Goal: Task Accomplishment & Management: Manage account settings

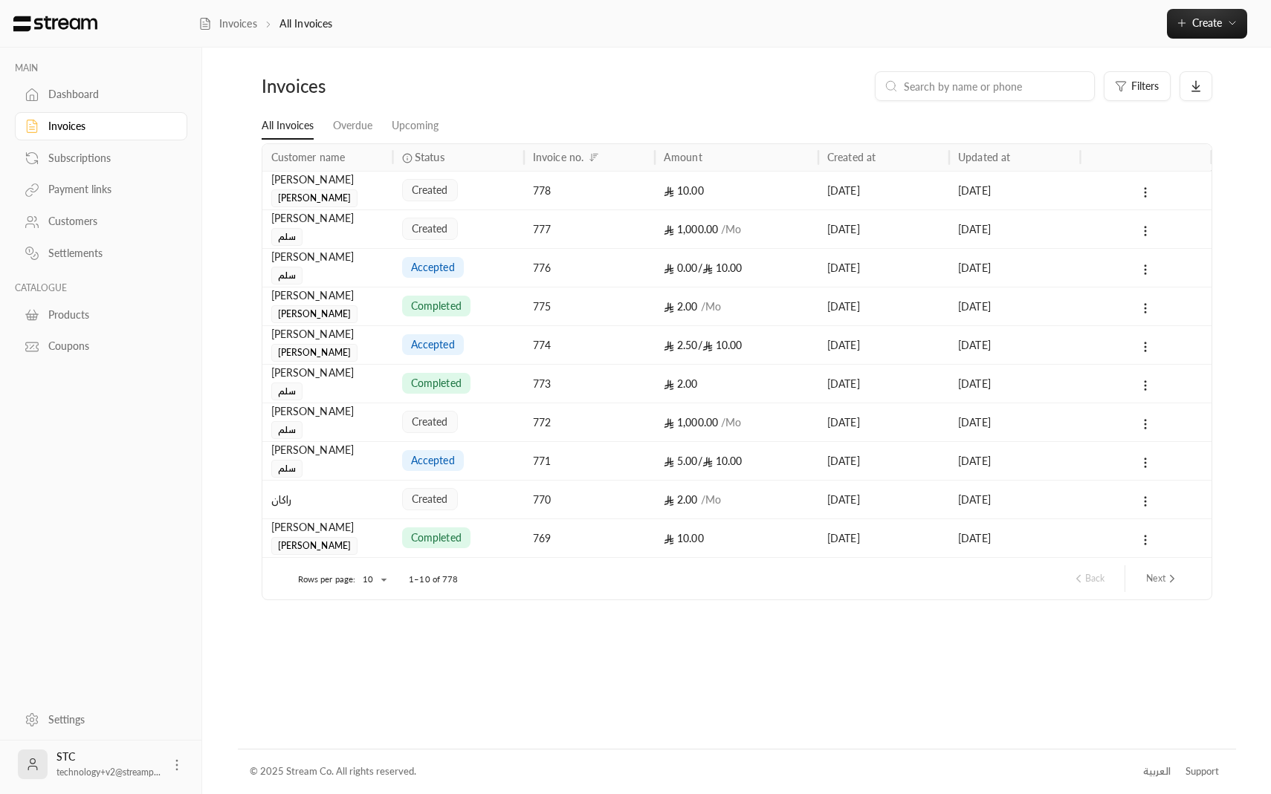
click at [111, 158] on div "Subscriptions" at bounding box center [108, 158] width 120 height 15
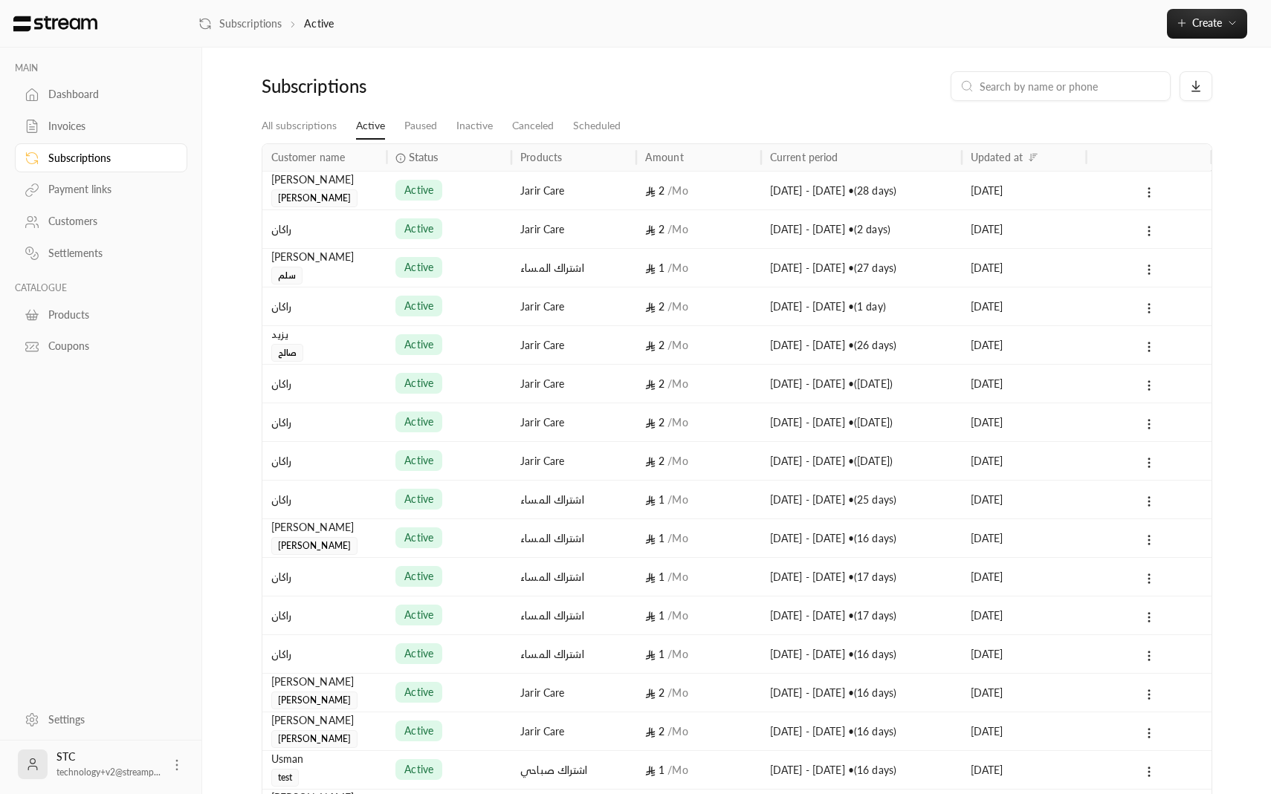
click at [106, 135] on link "Invoices" at bounding box center [101, 126] width 172 height 29
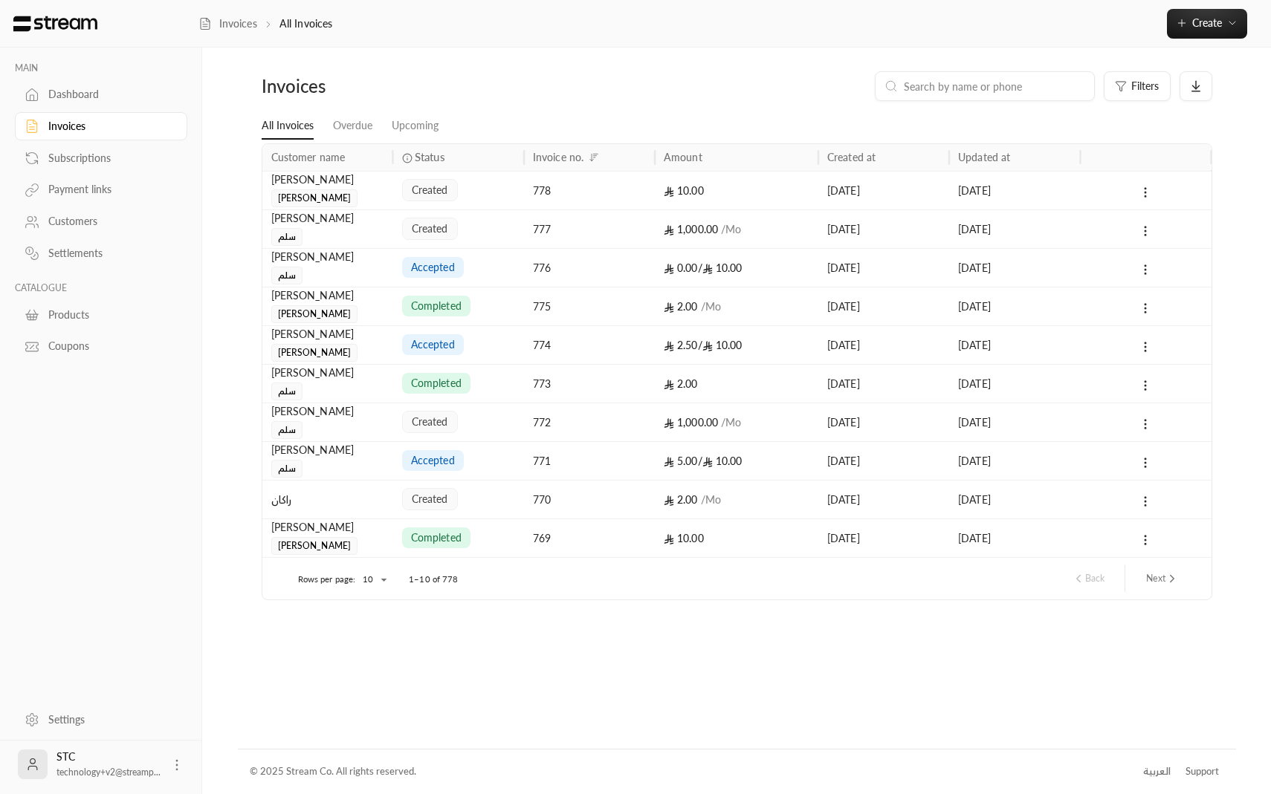
click at [101, 152] on div "Subscriptions" at bounding box center [108, 158] width 120 height 15
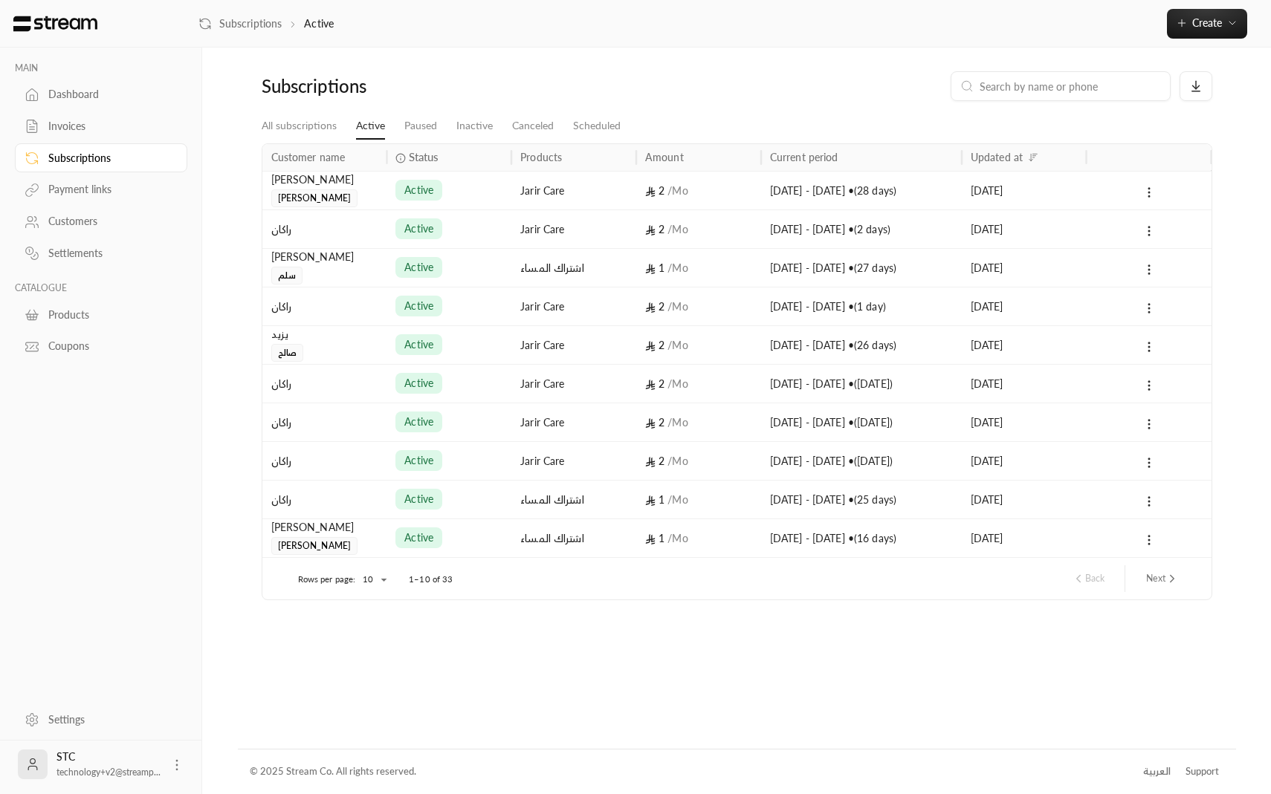
click at [610, 204] on div "Jarir Care" at bounding box center [573, 191] width 107 height 38
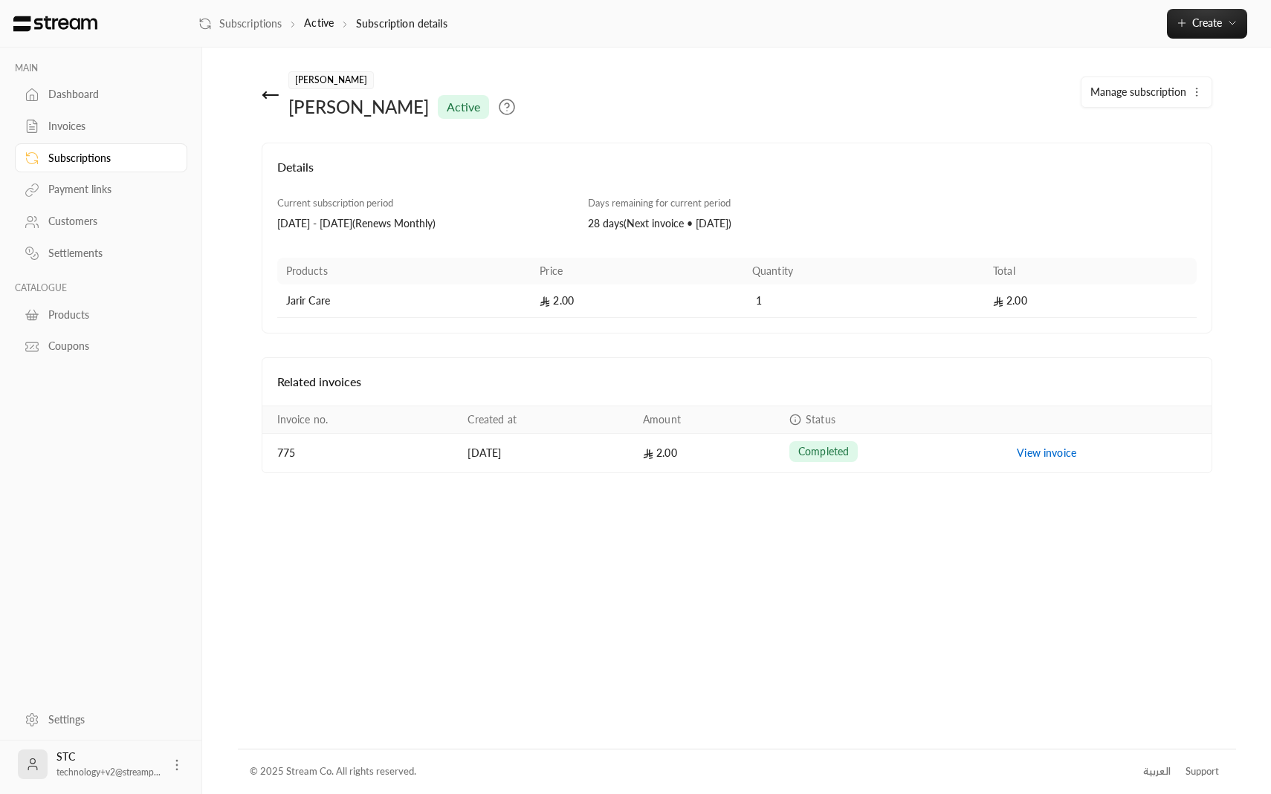
click at [259, 96] on div "يوسف ابراهيم الدليقان active" at bounding box center [576, 95] width 644 height 48
click at [271, 88] on icon at bounding box center [271, 95] width 18 height 18
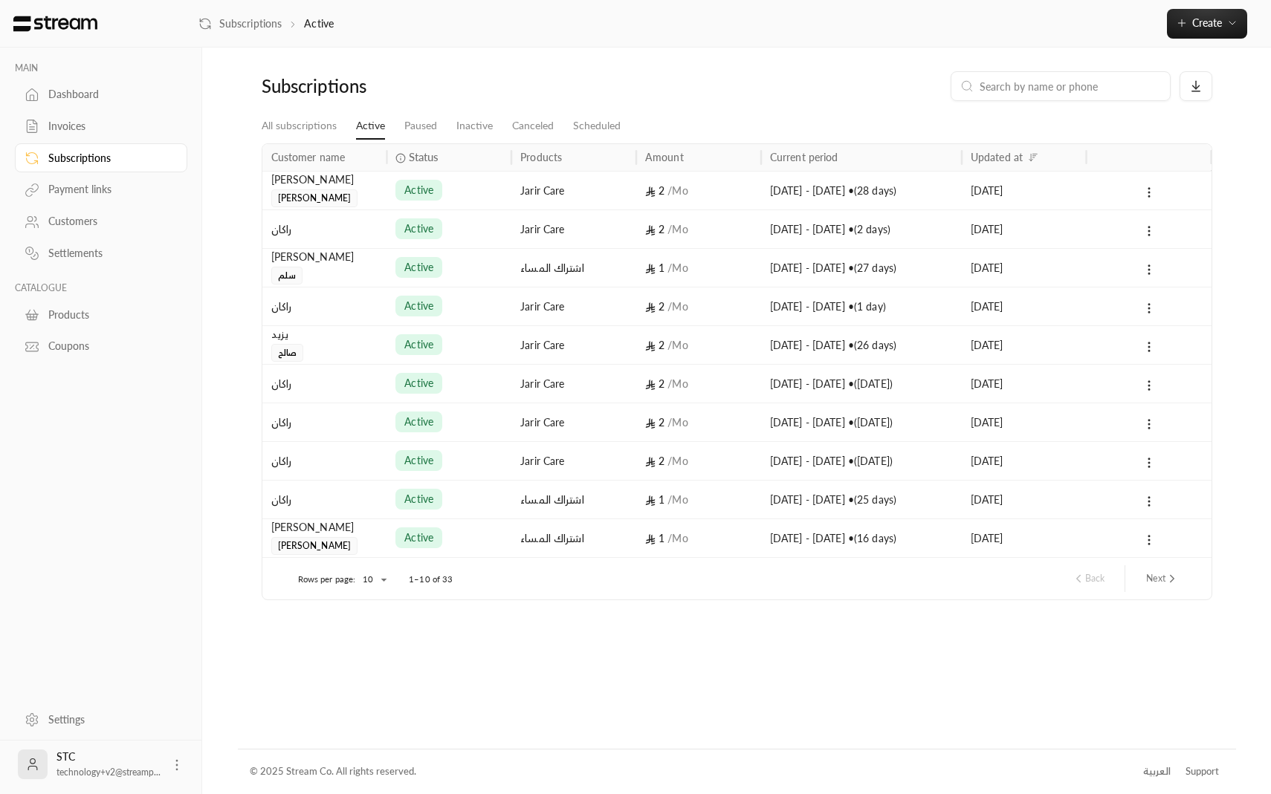
click at [426, 441] on div "active" at bounding box center [448, 460] width 125 height 39
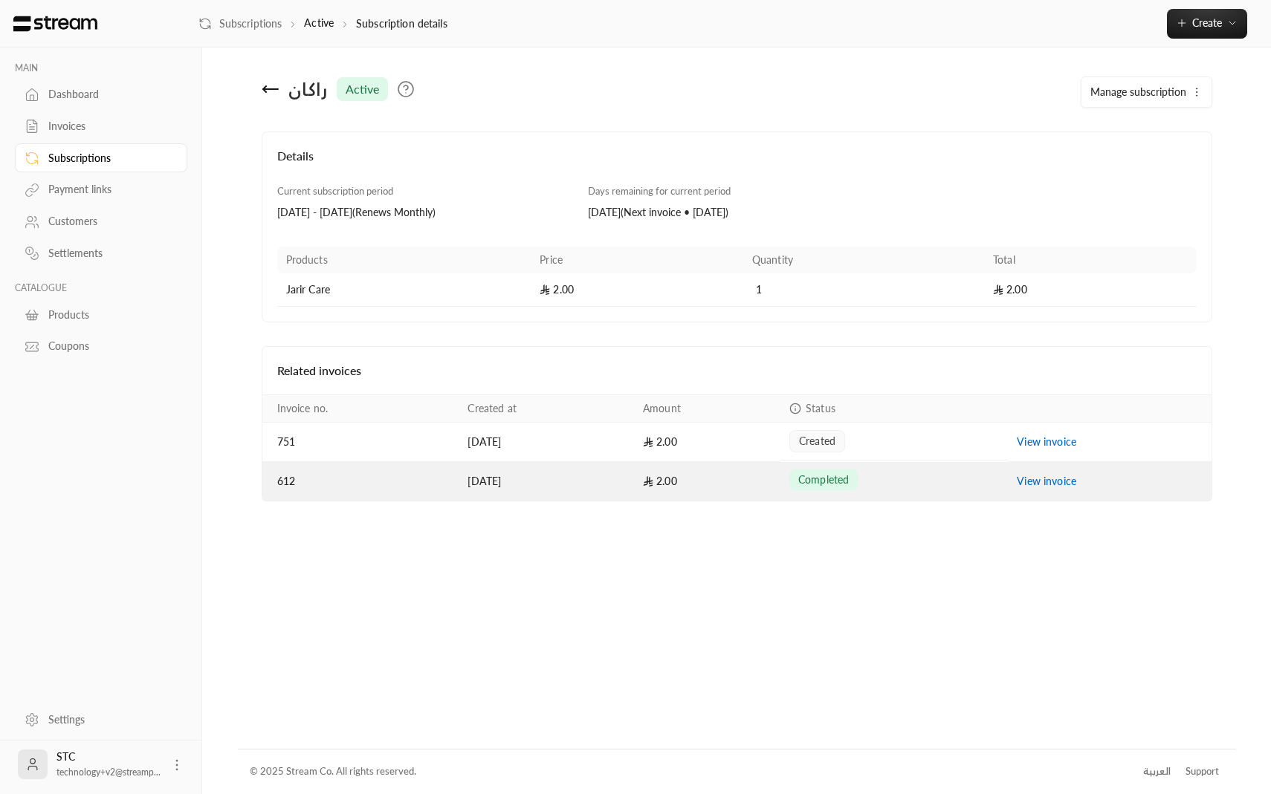
click at [516, 491] on td "12/08/2025" at bounding box center [545, 481] width 175 height 39
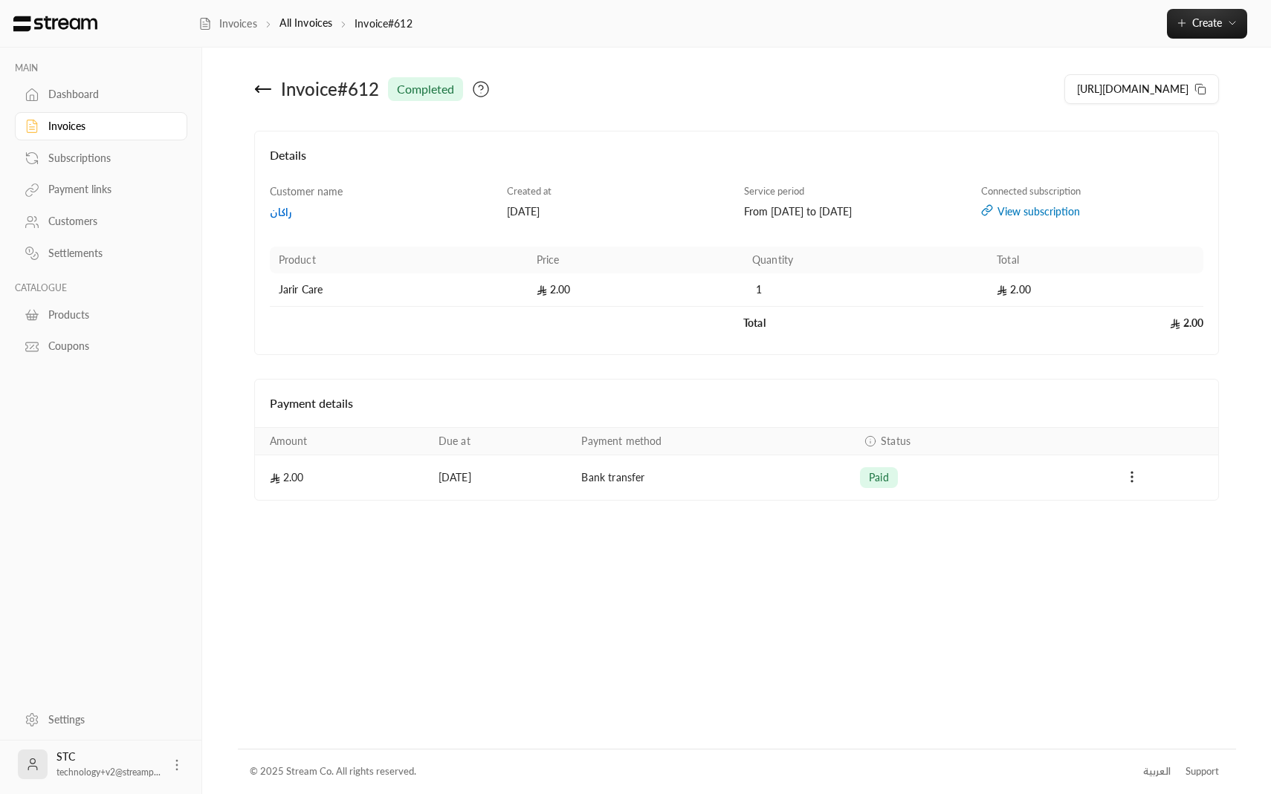
click at [262, 93] on icon at bounding box center [263, 89] width 18 height 18
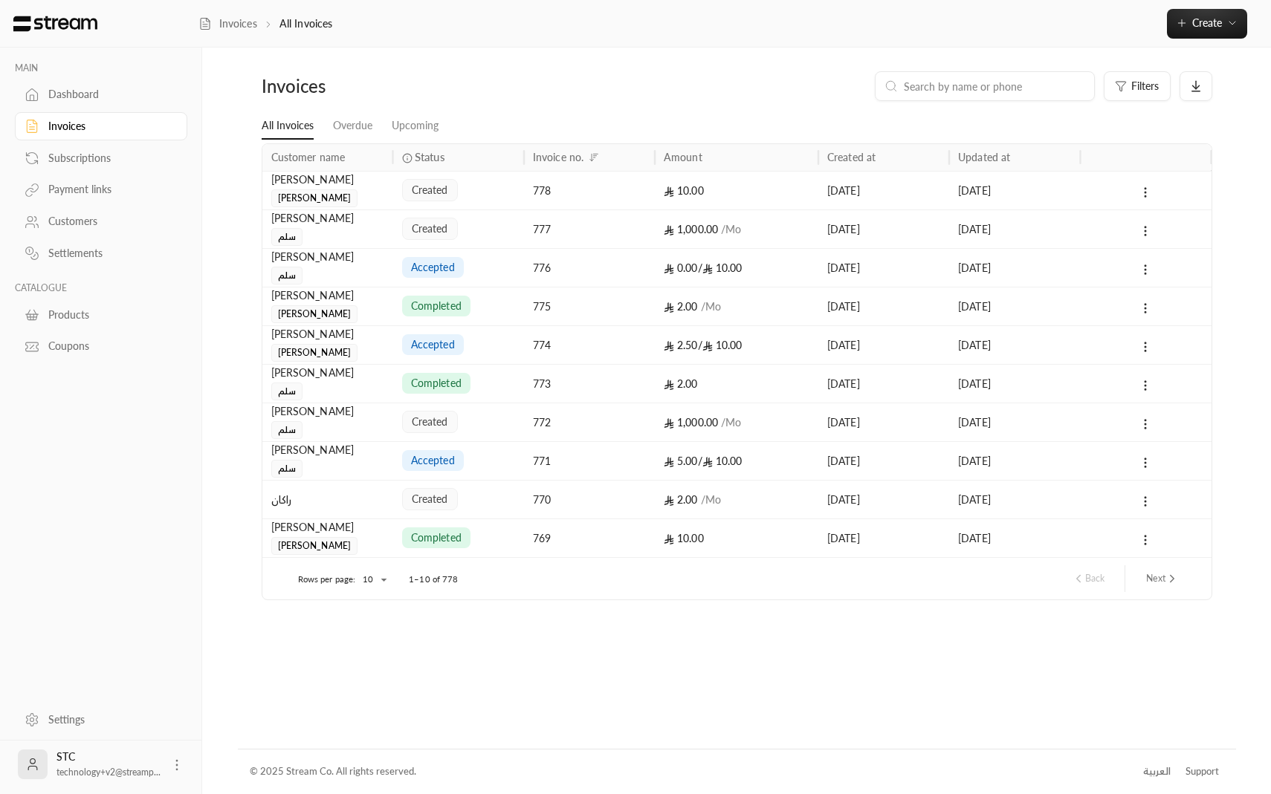
click at [127, 150] on link "Subscriptions" at bounding box center [101, 157] width 172 height 29
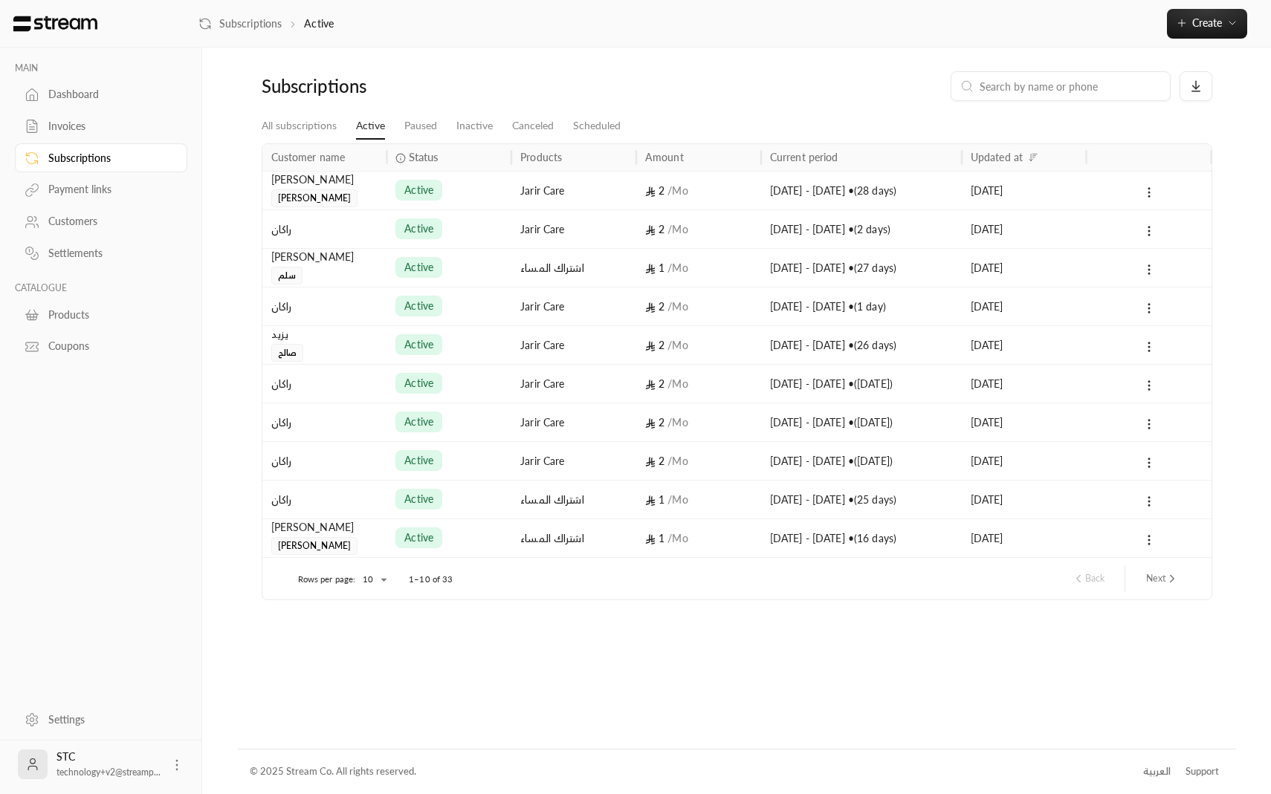
click at [578, 470] on div "Jarir Care" at bounding box center [573, 461] width 107 height 38
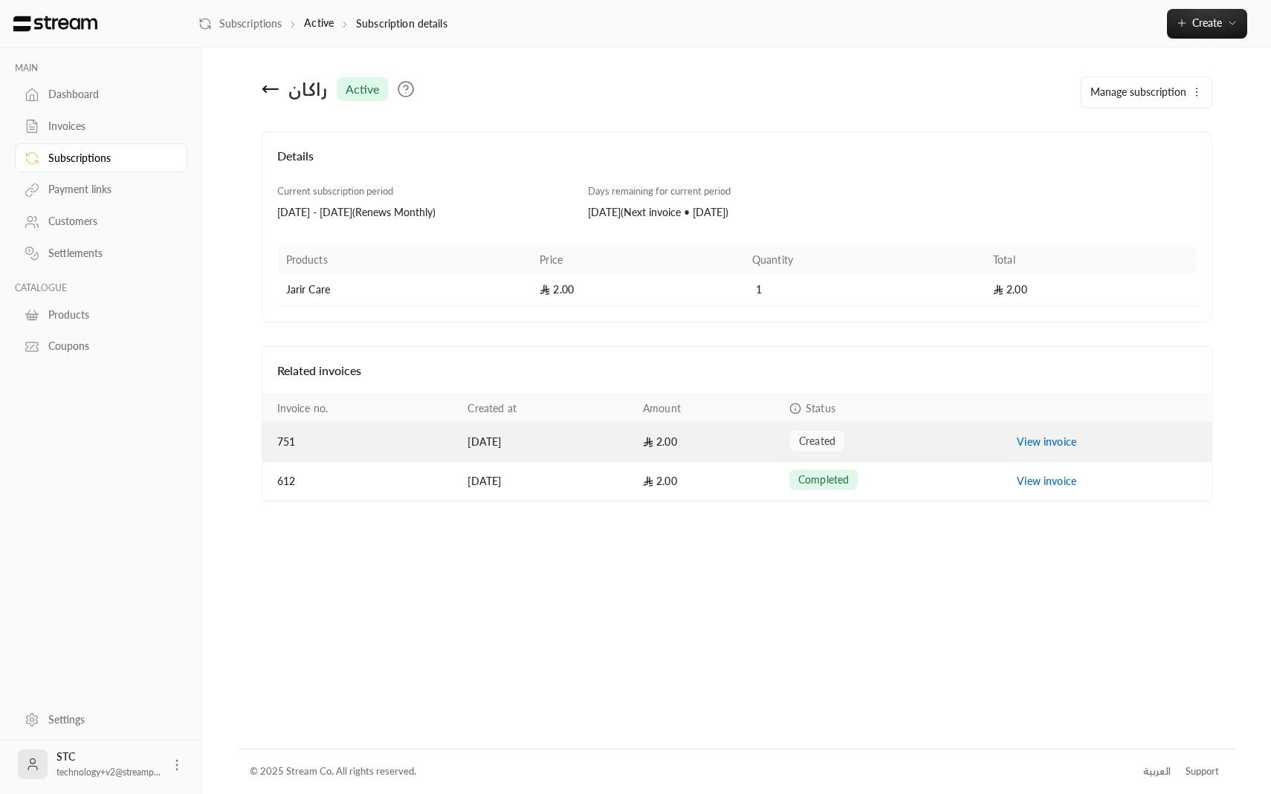
click at [713, 437] on td "2.00" at bounding box center [707, 442] width 146 height 39
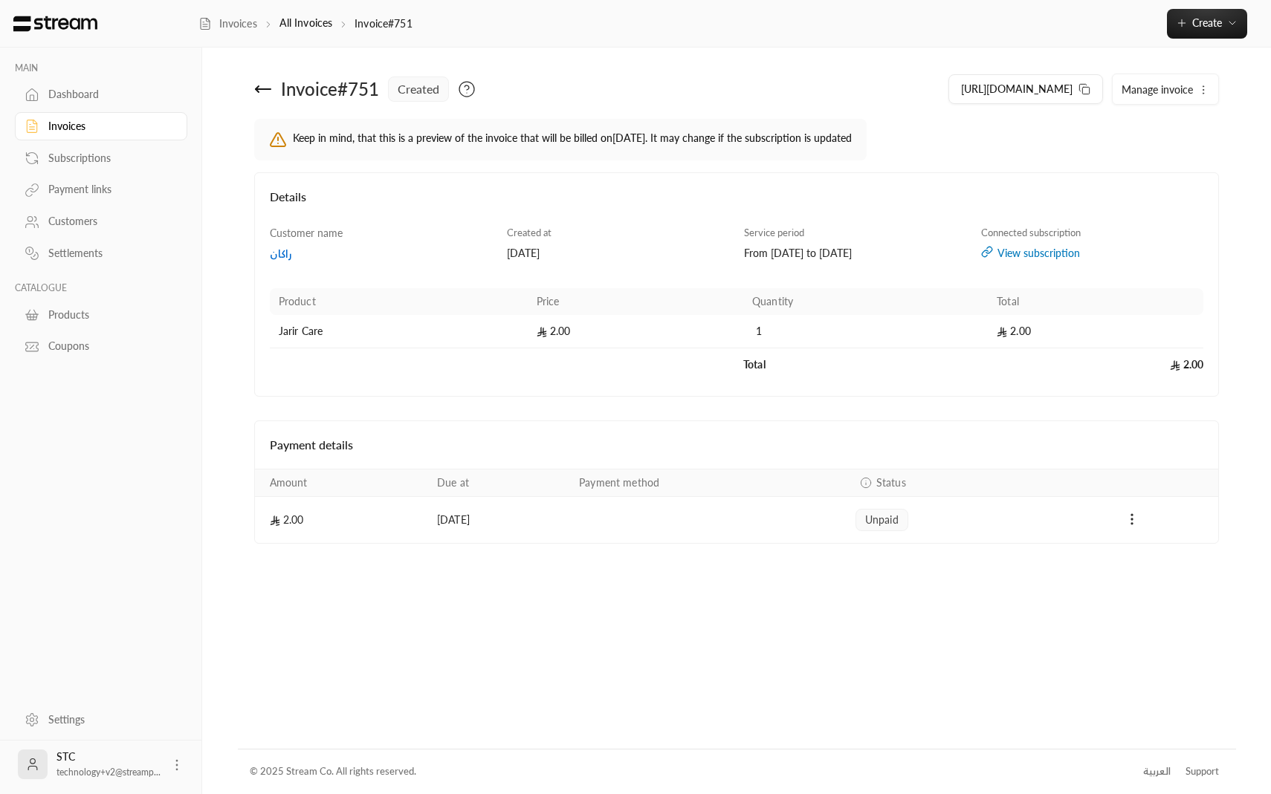
click at [259, 89] on icon at bounding box center [263, 89] width 15 height 0
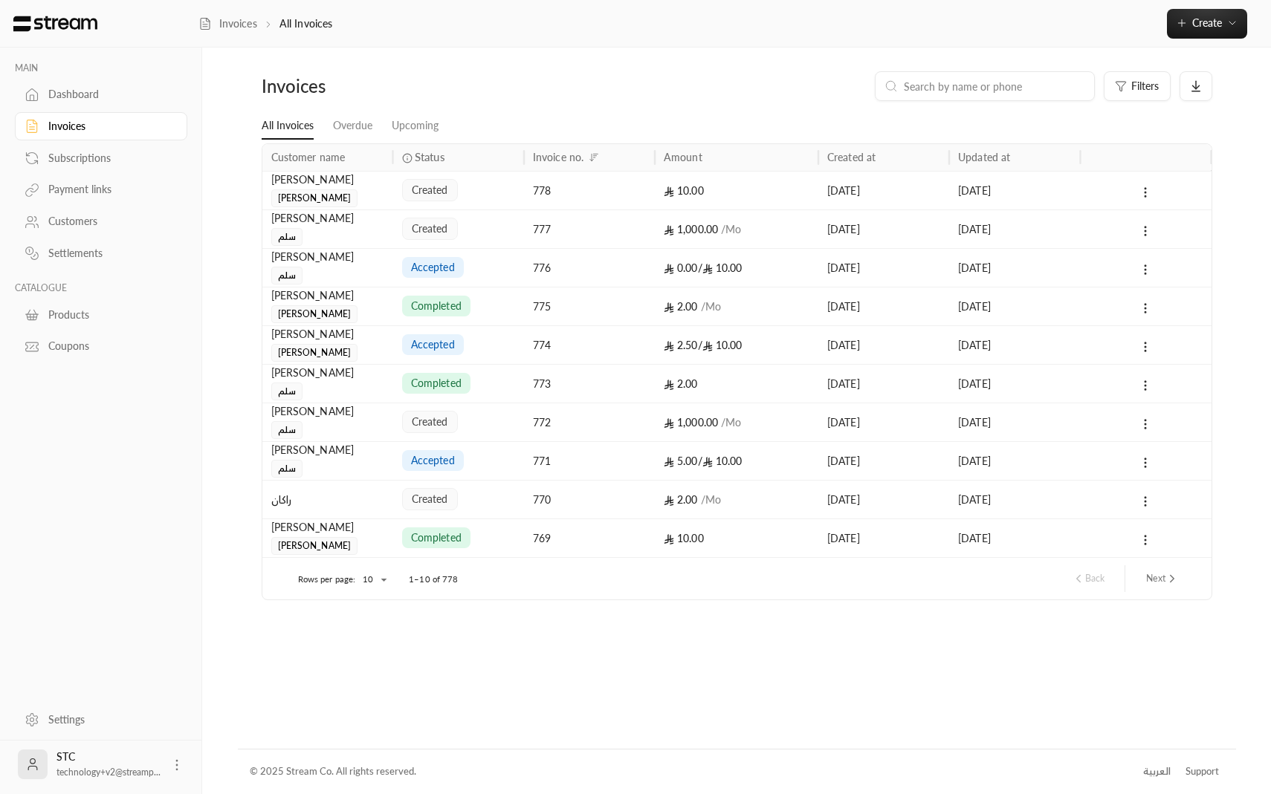
click at [108, 163] on div "Subscriptions" at bounding box center [108, 158] width 120 height 15
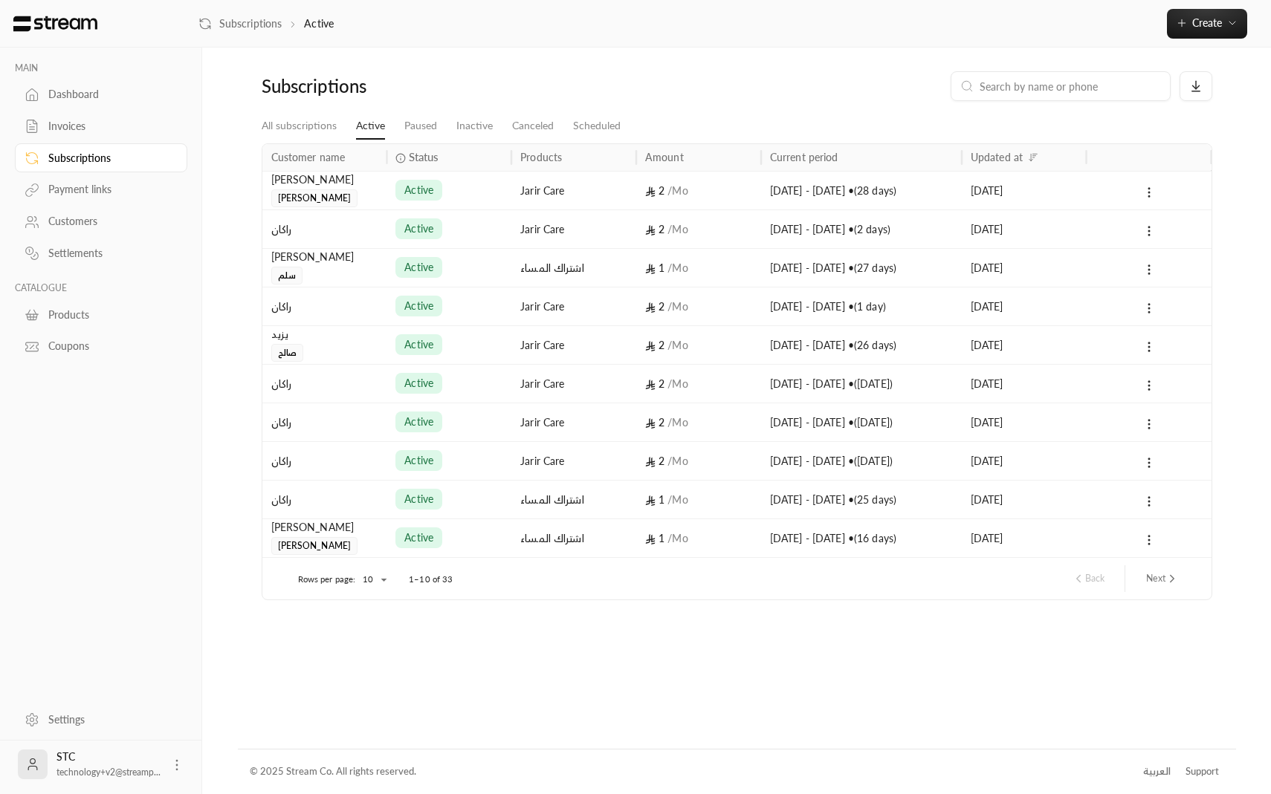
click at [603, 467] on div "Jarir Care" at bounding box center [573, 461] width 107 height 38
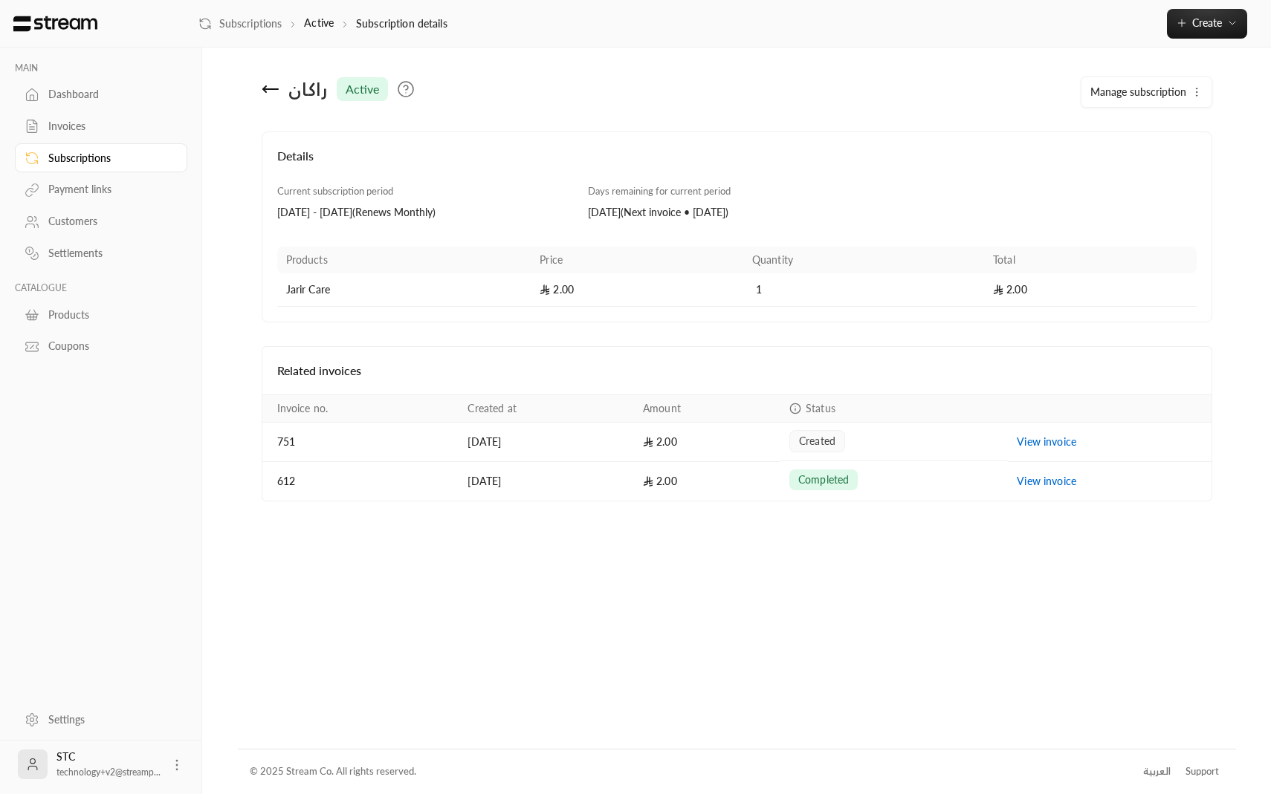
click at [539, 565] on div "راكان active Manage subscription Details Current subscription period 12/08/2025…" at bounding box center [737, 398] width 998 height 701
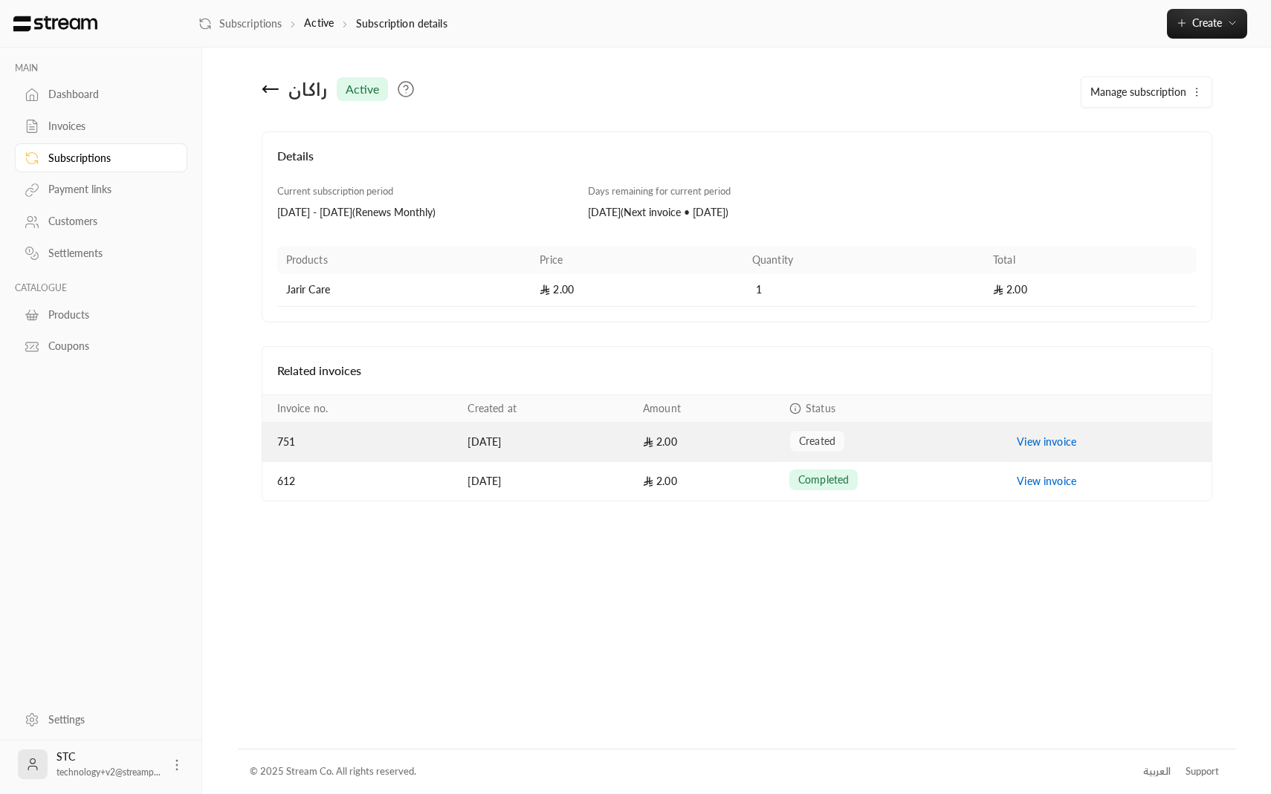
click at [1031, 439] on link "View invoice" at bounding box center [1046, 441] width 59 height 13
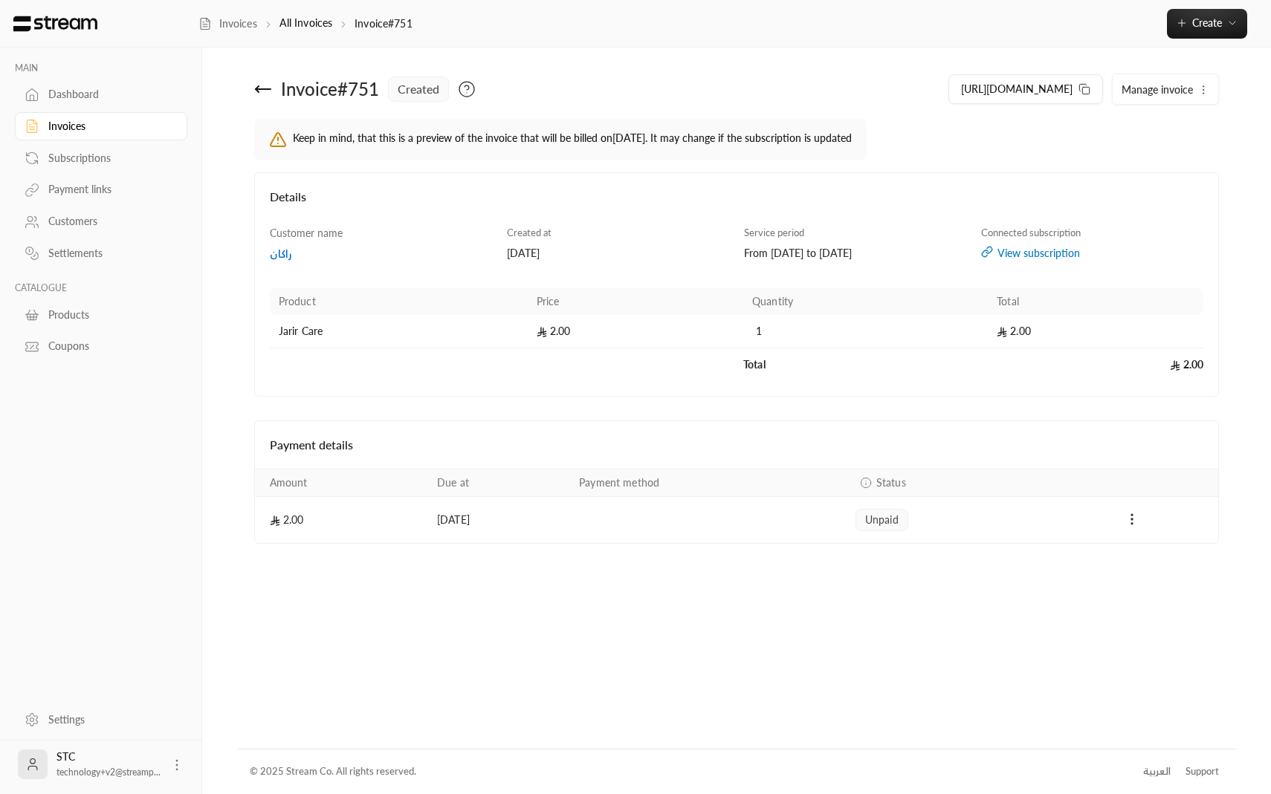
click at [1127, 531] on td "Payments" at bounding box center [1131, 520] width 173 height 46
click at [1131, 524] on circle "Payments" at bounding box center [1131, 523] width 1 height 1
click at [1124, 210] on div at bounding box center [635, 397] width 1271 height 794
click at [1182, 103] on button "Manage invoice" at bounding box center [1165, 89] width 106 height 30
click at [1057, 134] on span "Keep in mind, that this is a preview of the invoice that will be billed on 11 S…" at bounding box center [736, 140] width 965 height 42
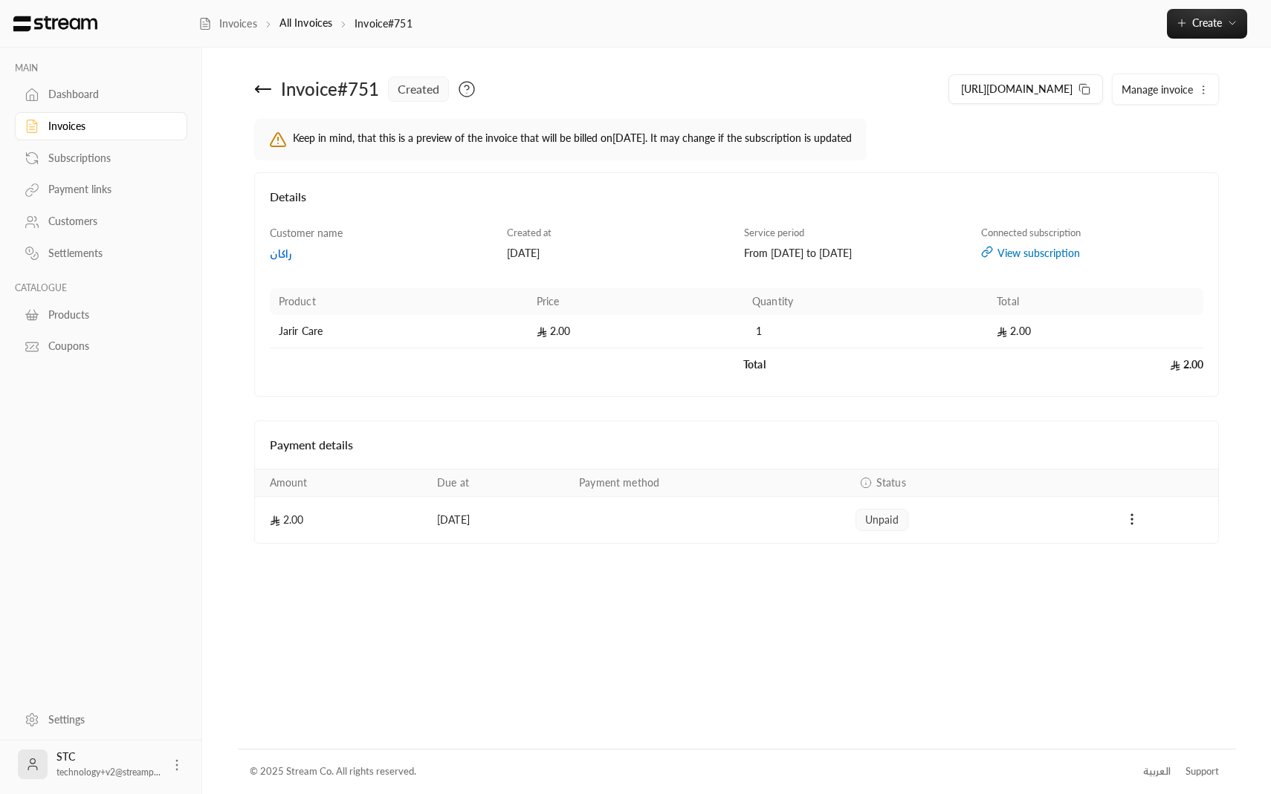
click at [265, 89] on icon at bounding box center [263, 89] width 15 height 0
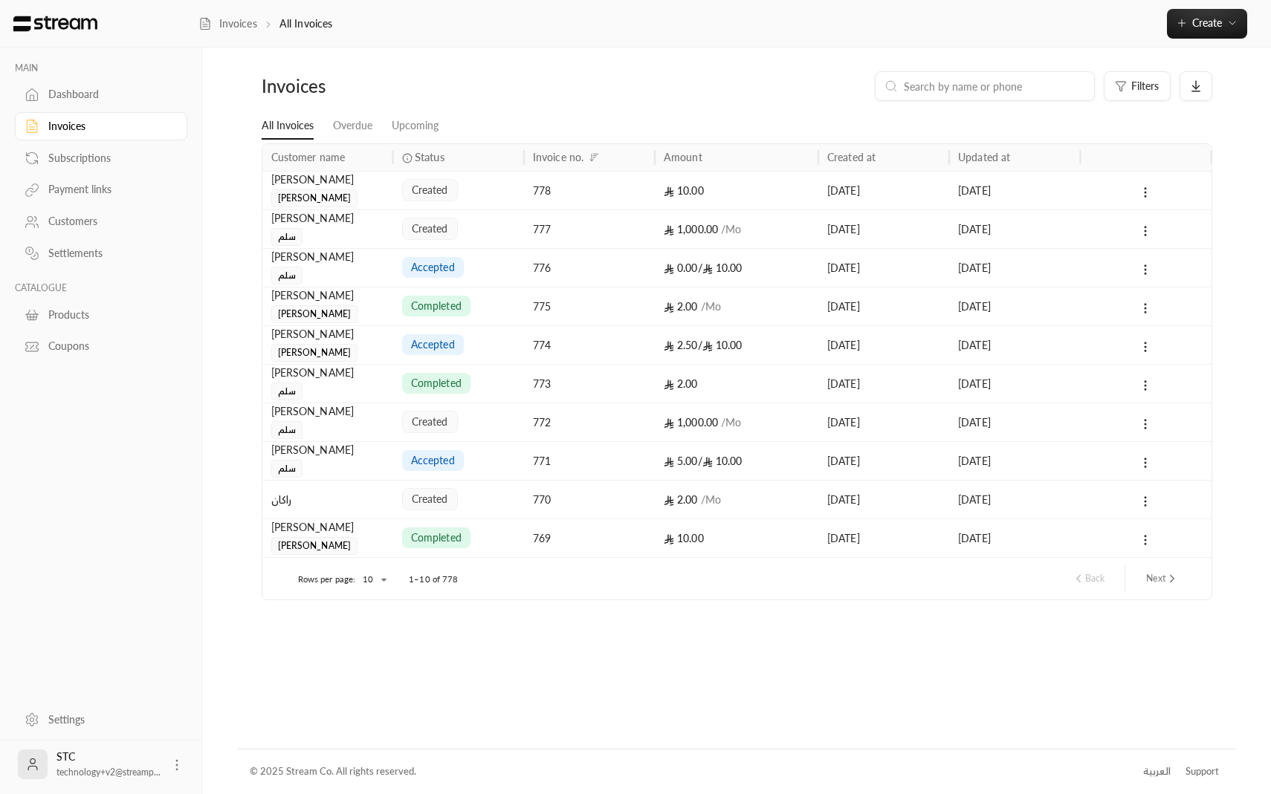
click at [97, 155] on div "Subscriptions" at bounding box center [108, 158] width 120 height 15
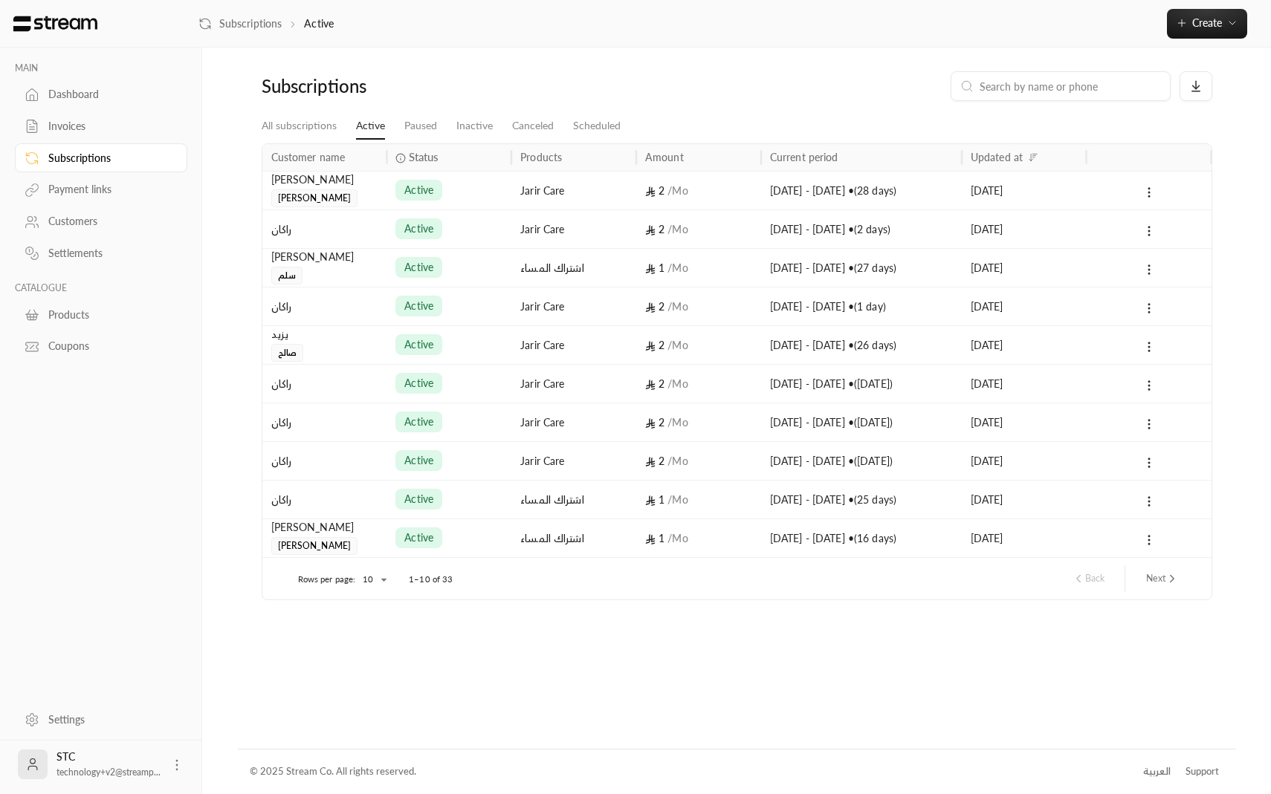
click at [615, 452] on div "Jarir Care" at bounding box center [573, 461] width 107 height 38
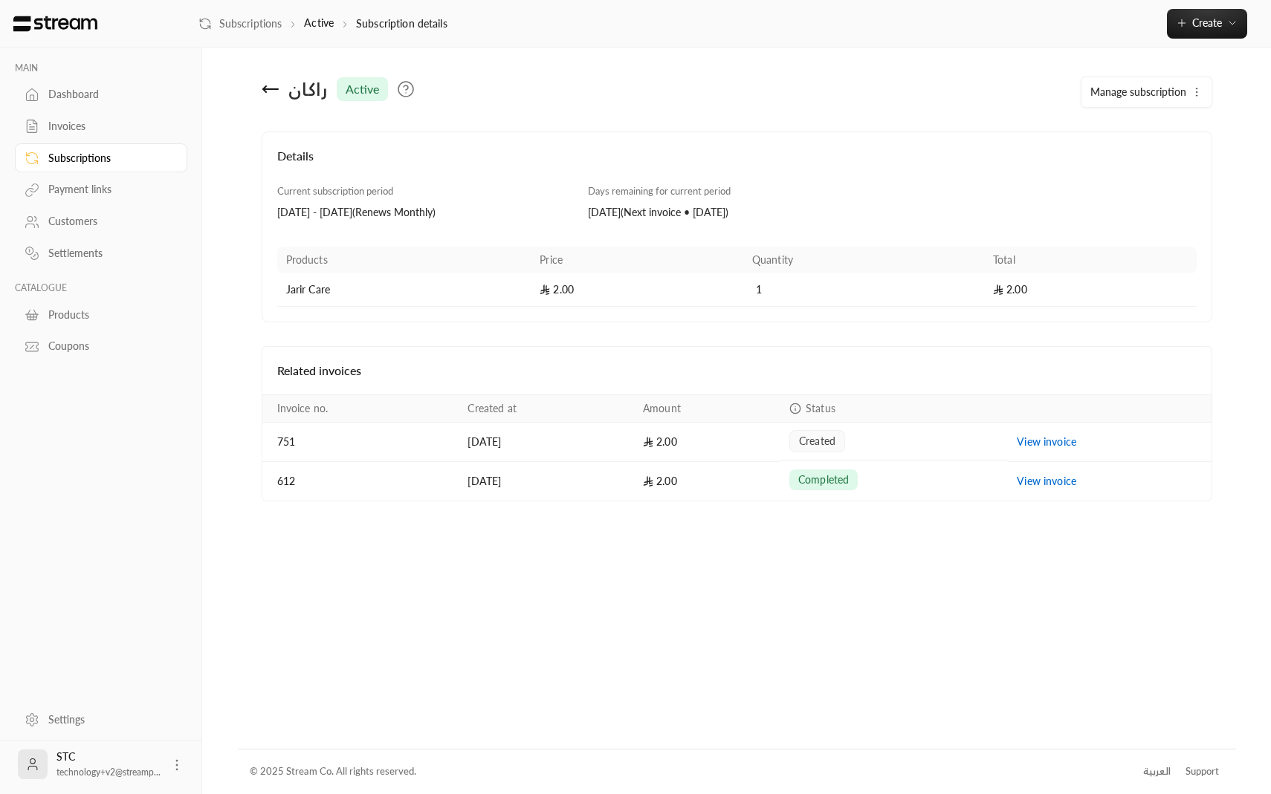
click at [1181, 89] on span "Manage subscription" at bounding box center [1138, 91] width 96 height 13
click at [973, 166] on h4 "Details" at bounding box center [736, 163] width 919 height 33
click at [1111, 94] on span "Manage subscription" at bounding box center [1138, 91] width 96 height 13
click at [1104, 202] on link "Cancel subscription" at bounding box center [1172, 190] width 163 height 27
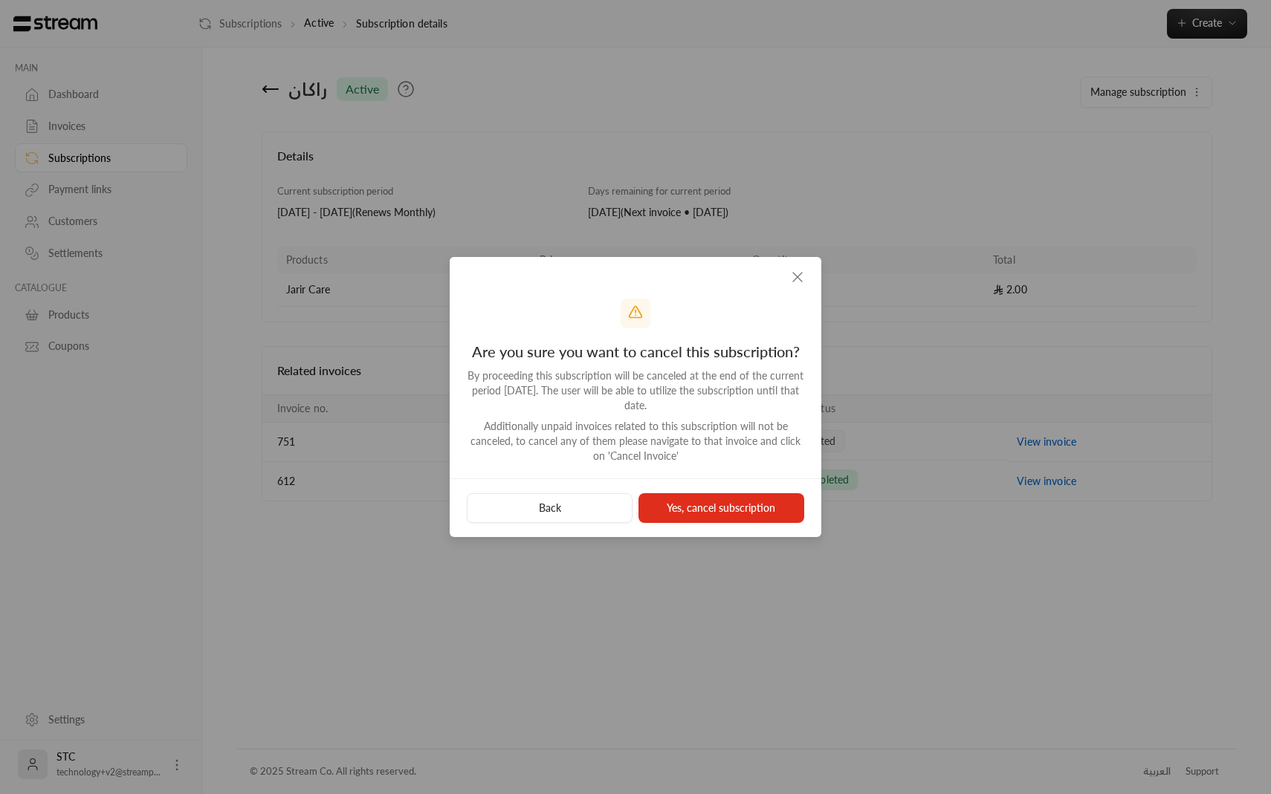
click at [667, 505] on button "Yes, cancel subscription" at bounding box center [721, 508] width 166 height 30
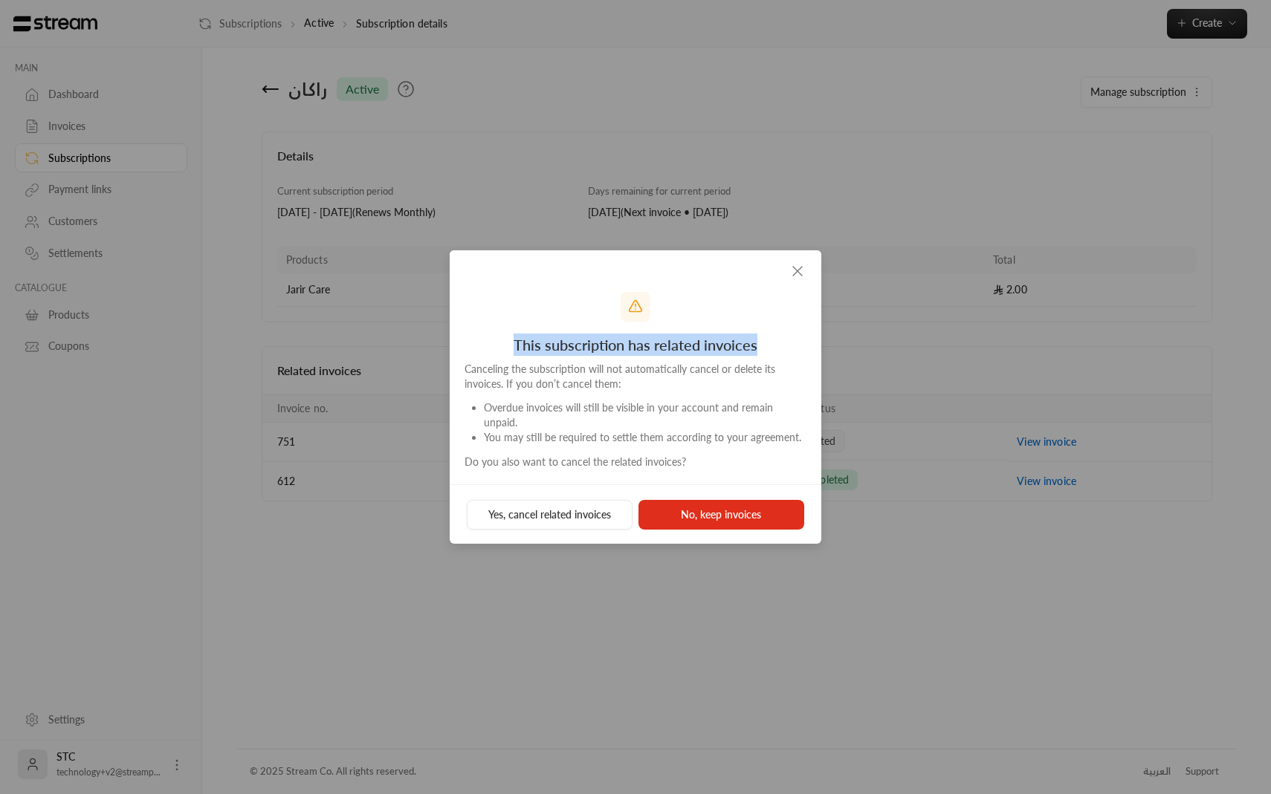
drag, startPoint x: 508, startPoint y: 357, endPoint x: 758, endPoint y: 357, distance: 250.4
click at [758, 356] on div "This subscription has related invoices" at bounding box center [635, 345] width 342 height 22
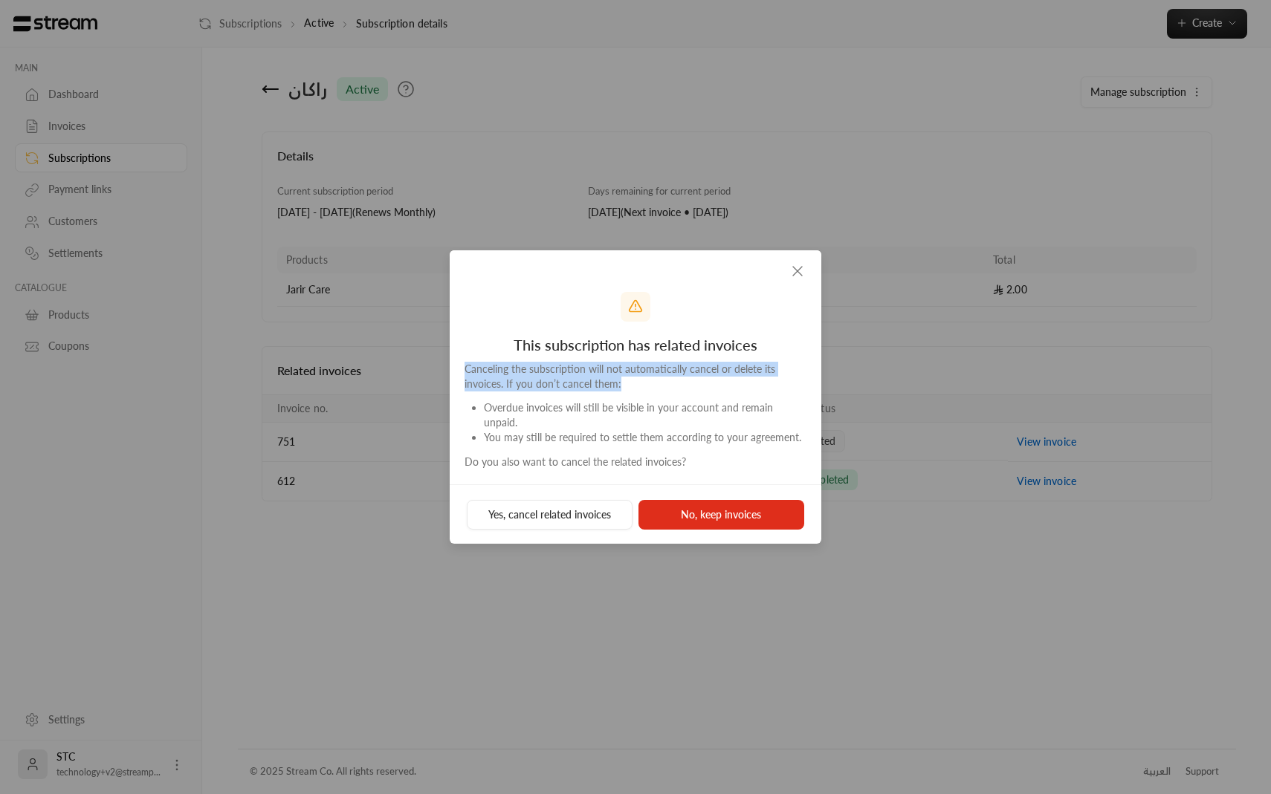
drag, startPoint x: 466, startPoint y: 380, endPoint x: 644, endPoint y: 392, distance: 178.7
click at [644, 392] on div "Canceling the subscription will not automatically cancel or delete its invoices…" at bounding box center [635, 416] width 342 height 108
click at [635, 421] on li "Overdue invoices will still be visible in your account and remain unpaid." at bounding box center [645, 416] width 322 height 30
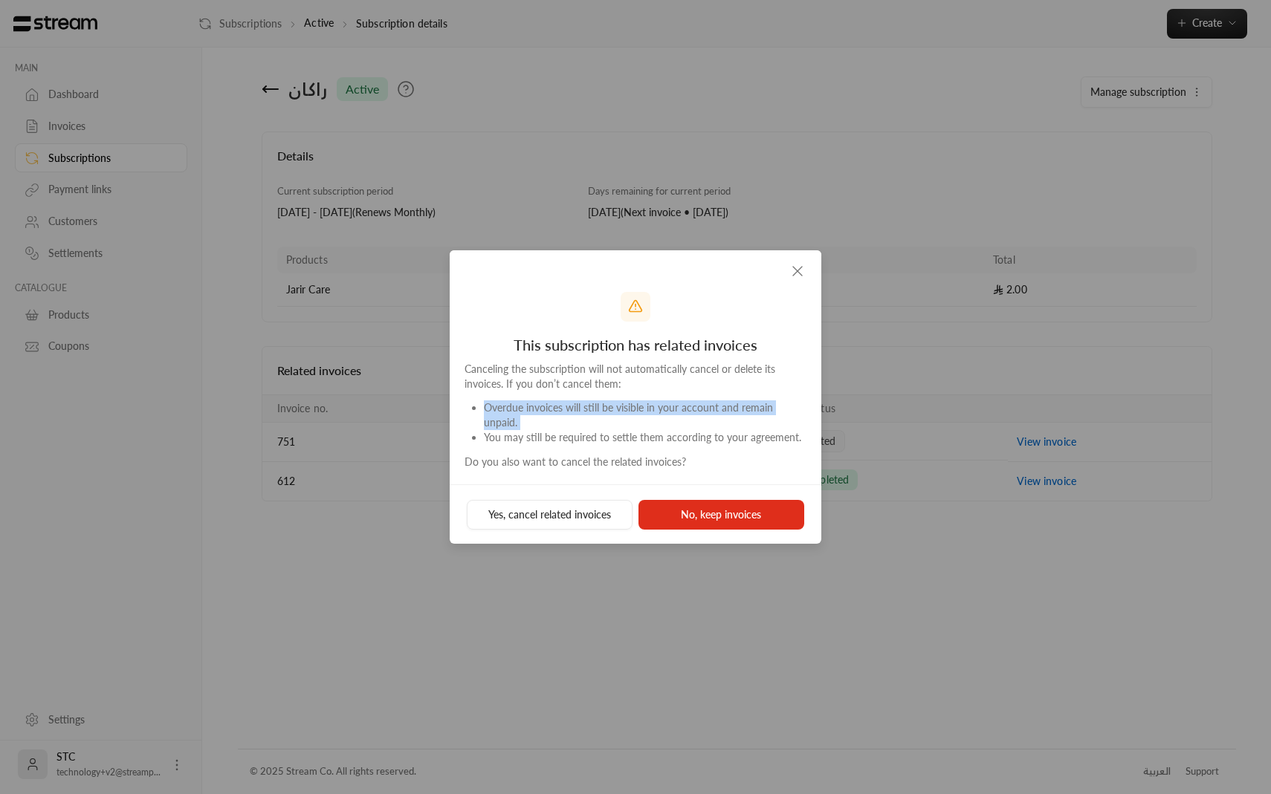
click at [635, 421] on li "Overdue invoices will still be visible in your account and remain unpaid." at bounding box center [645, 416] width 322 height 30
click at [638, 431] on li "You may still be required to settle them according to your agreement." at bounding box center [645, 437] width 322 height 15
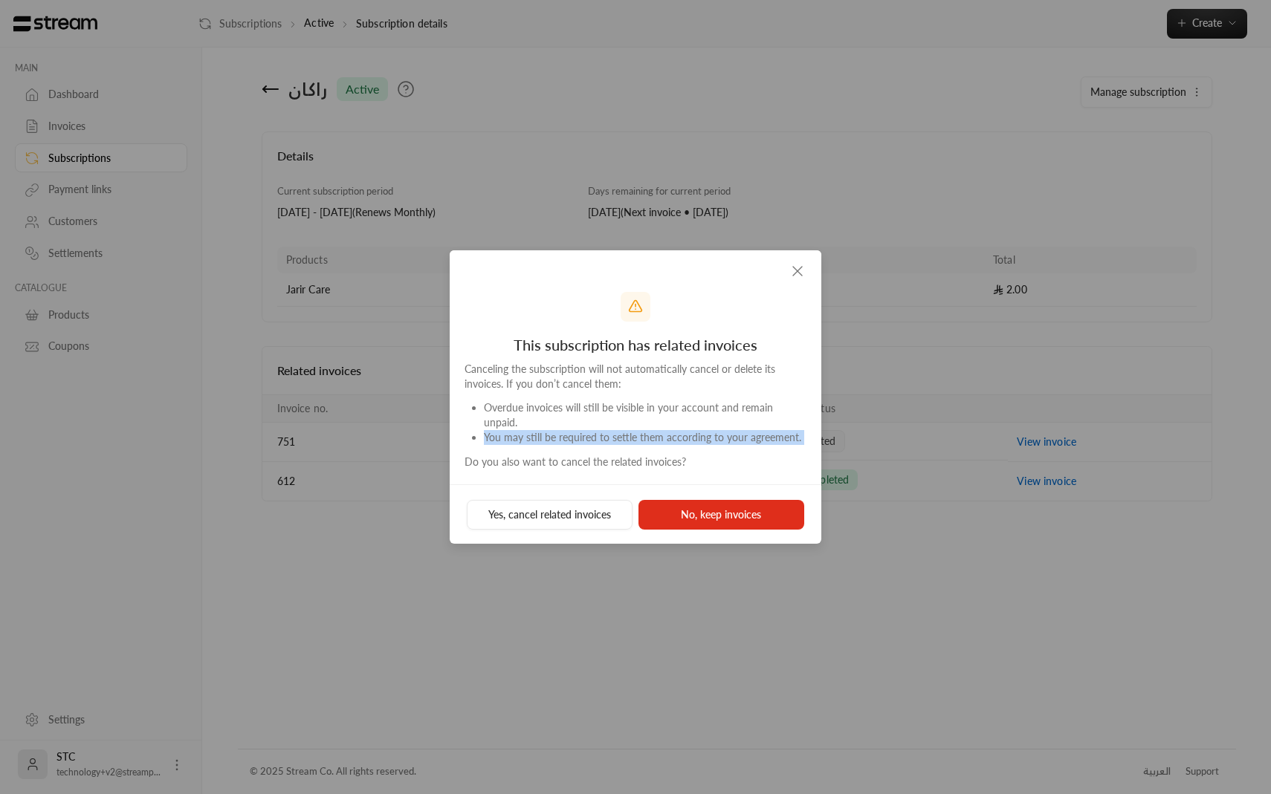
click at [638, 431] on li "You may still be required to settle them according to your agreement." at bounding box center [645, 437] width 322 height 15
click at [580, 503] on button "Yes, cancel related invoices" at bounding box center [550, 515] width 166 height 30
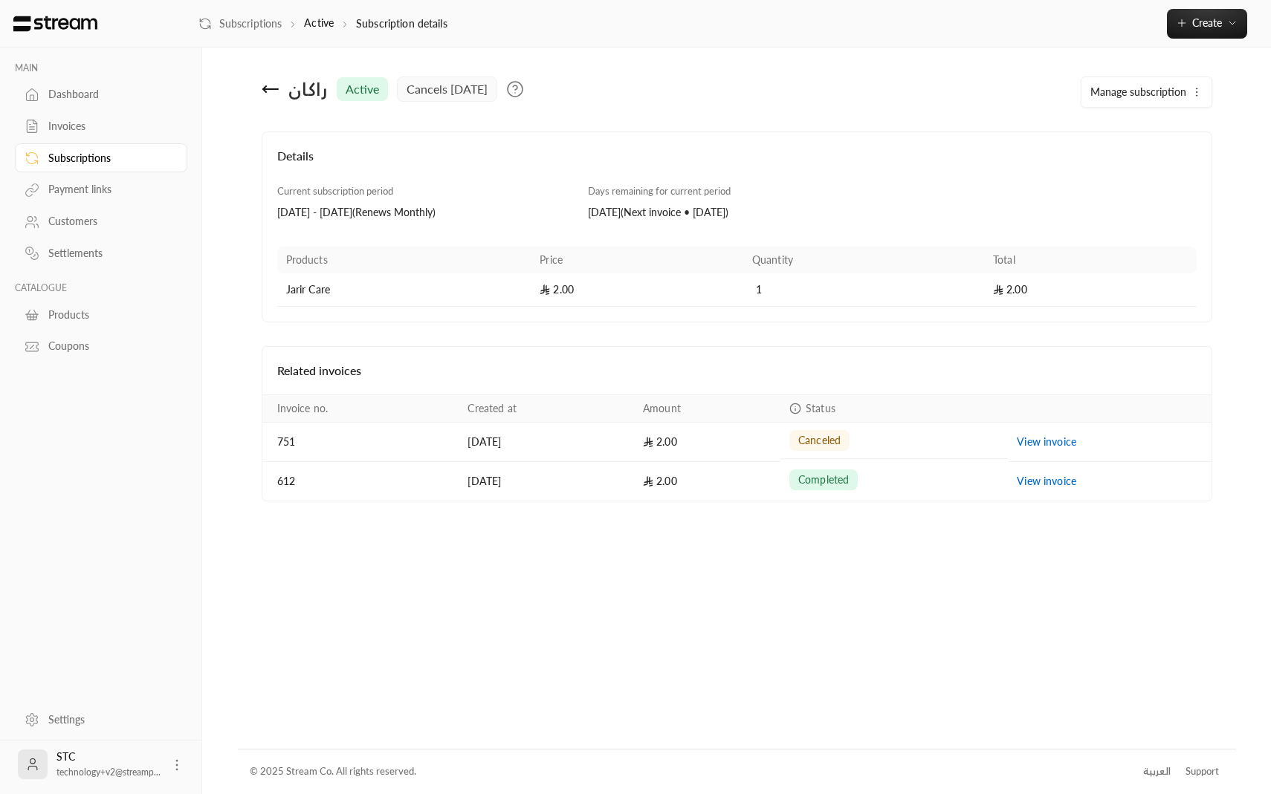
click at [264, 83] on icon at bounding box center [271, 89] width 18 height 18
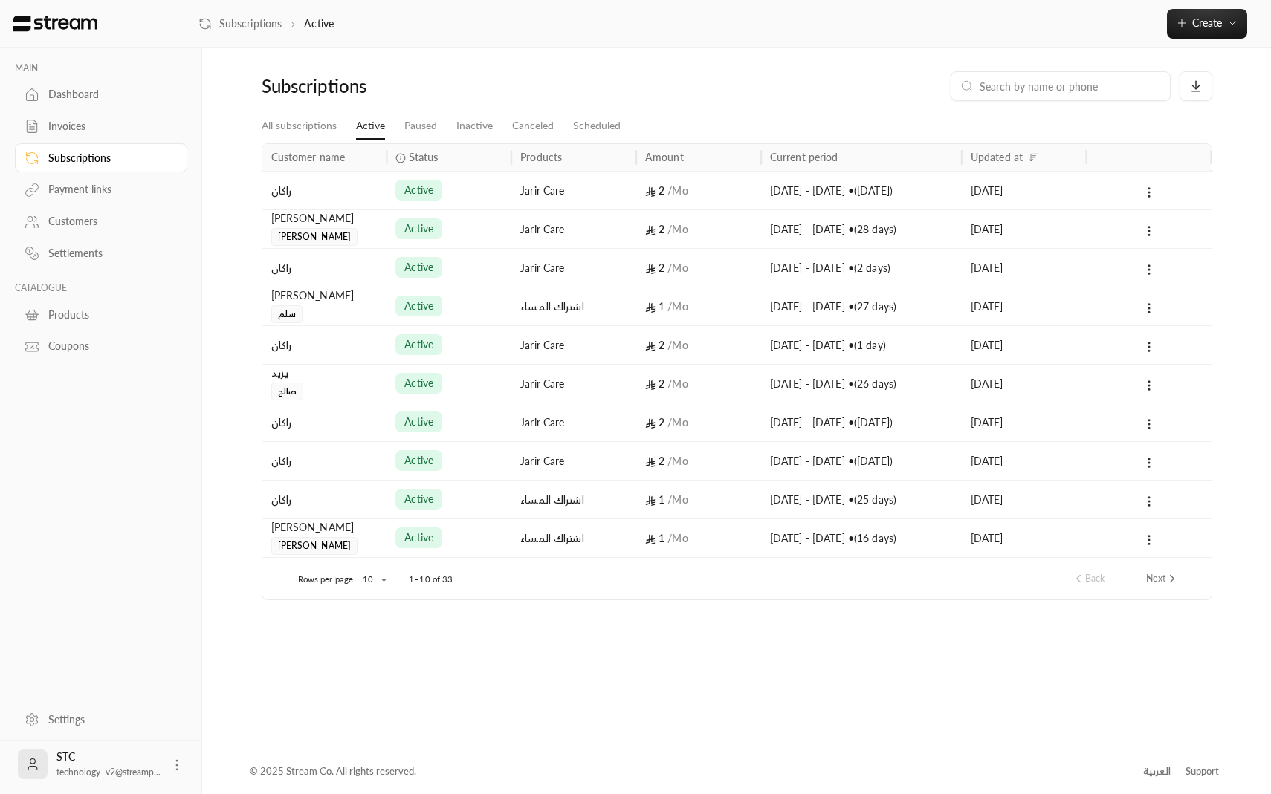
click at [505, 368] on div "active" at bounding box center [448, 383] width 125 height 39
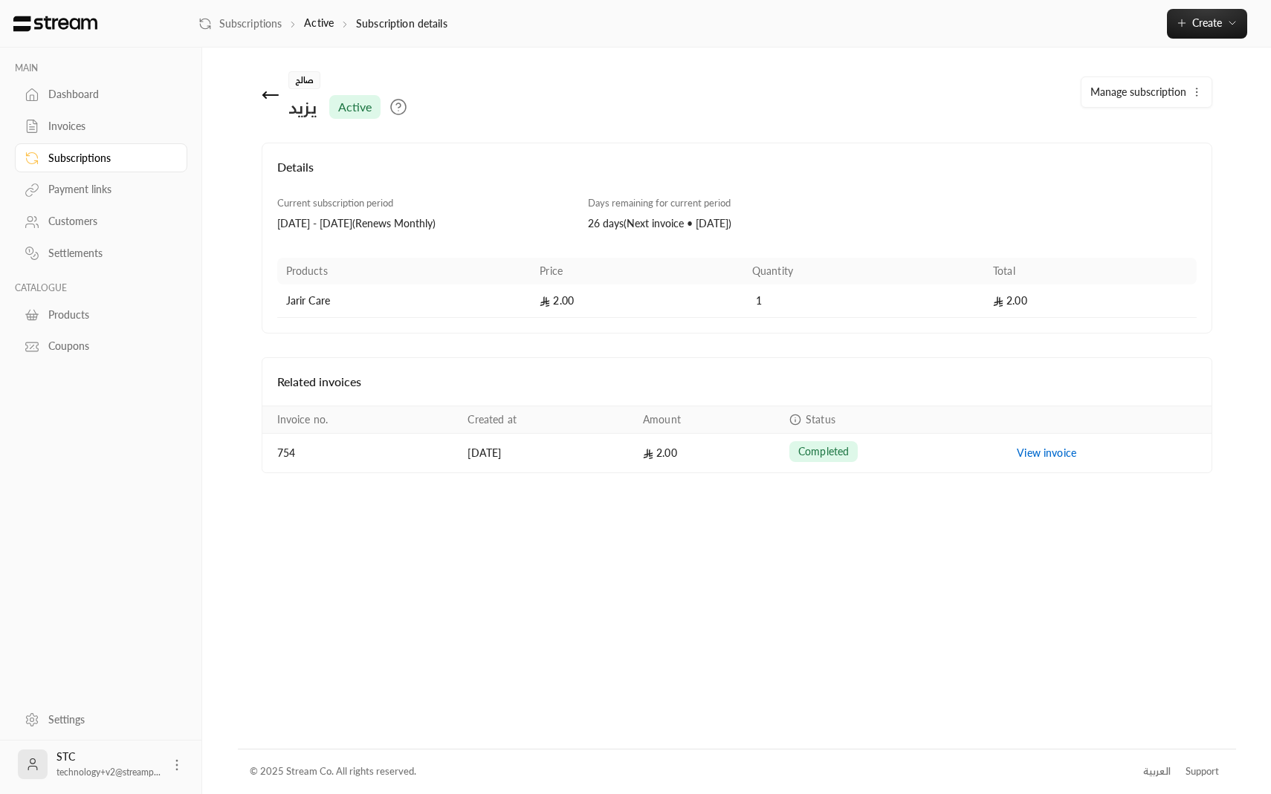
click at [268, 91] on icon at bounding box center [271, 95] width 18 height 18
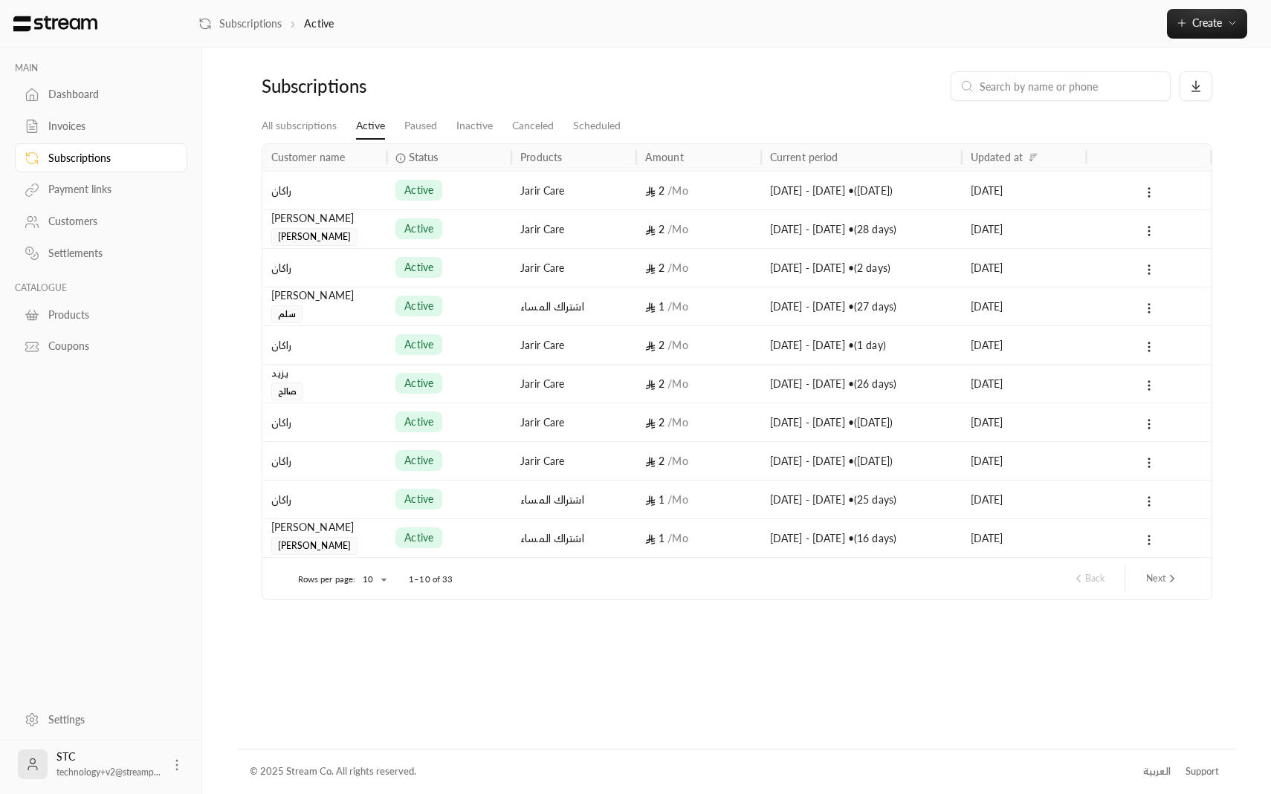
click at [489, 502] on div "active" at bounding box center [448, 500] width 107 height 38
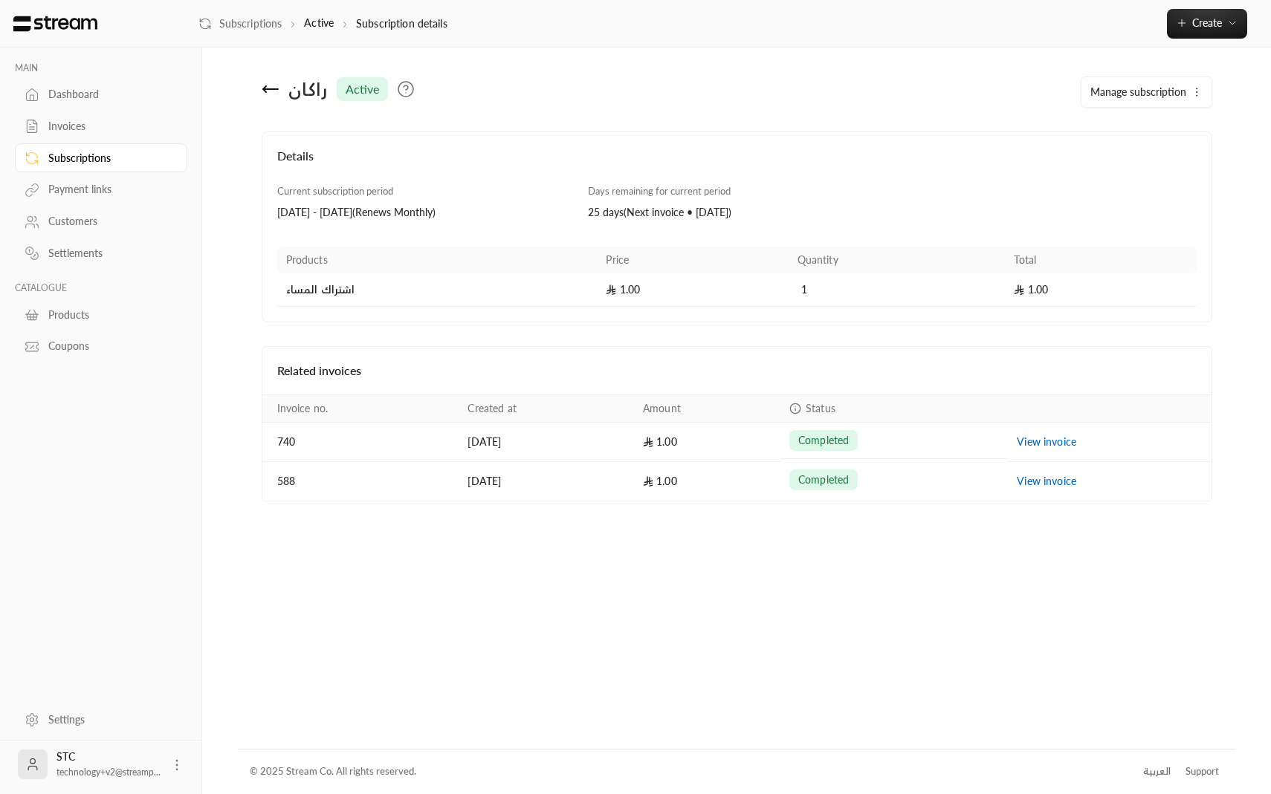
click at [269, 82] on icon at bounding box center [271, 89] width 18 height 18
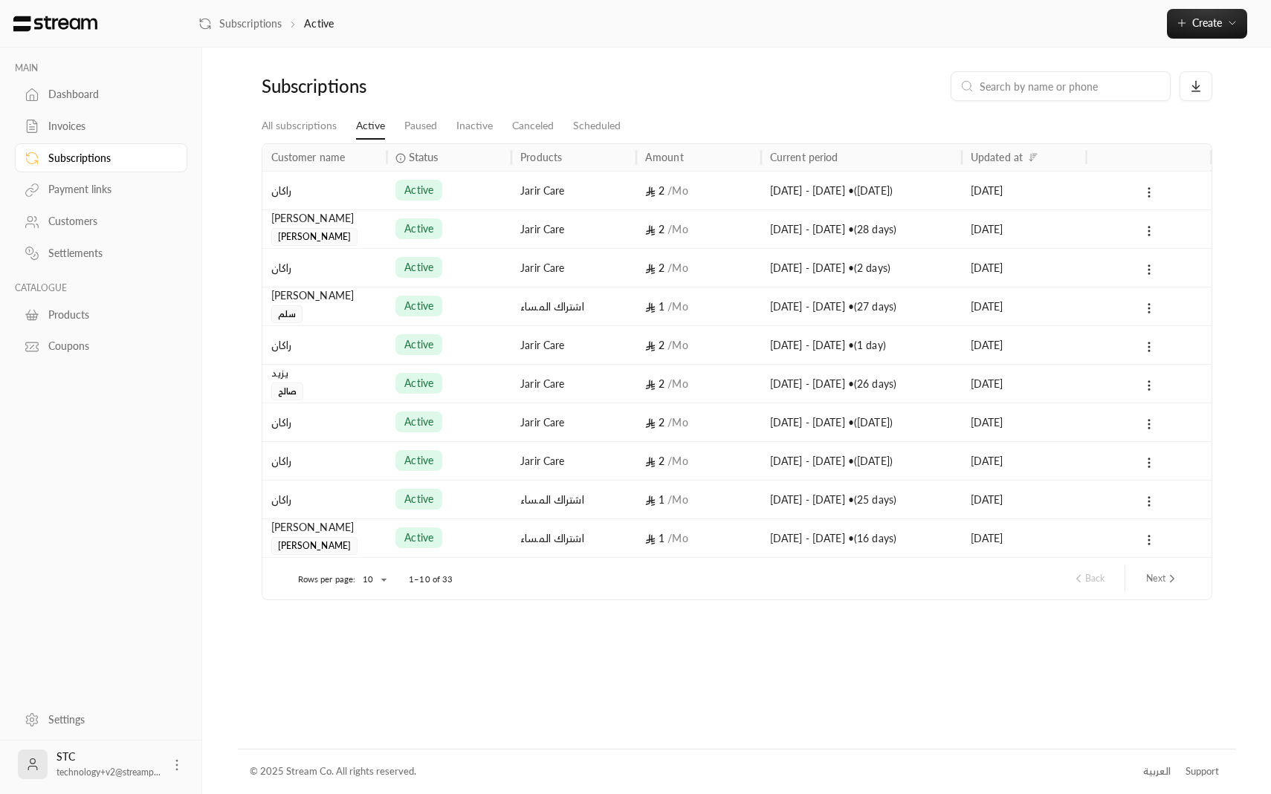
click at [512, 351] on div "Jarir Care" at bounding box center [573, 344] width 125 height 39
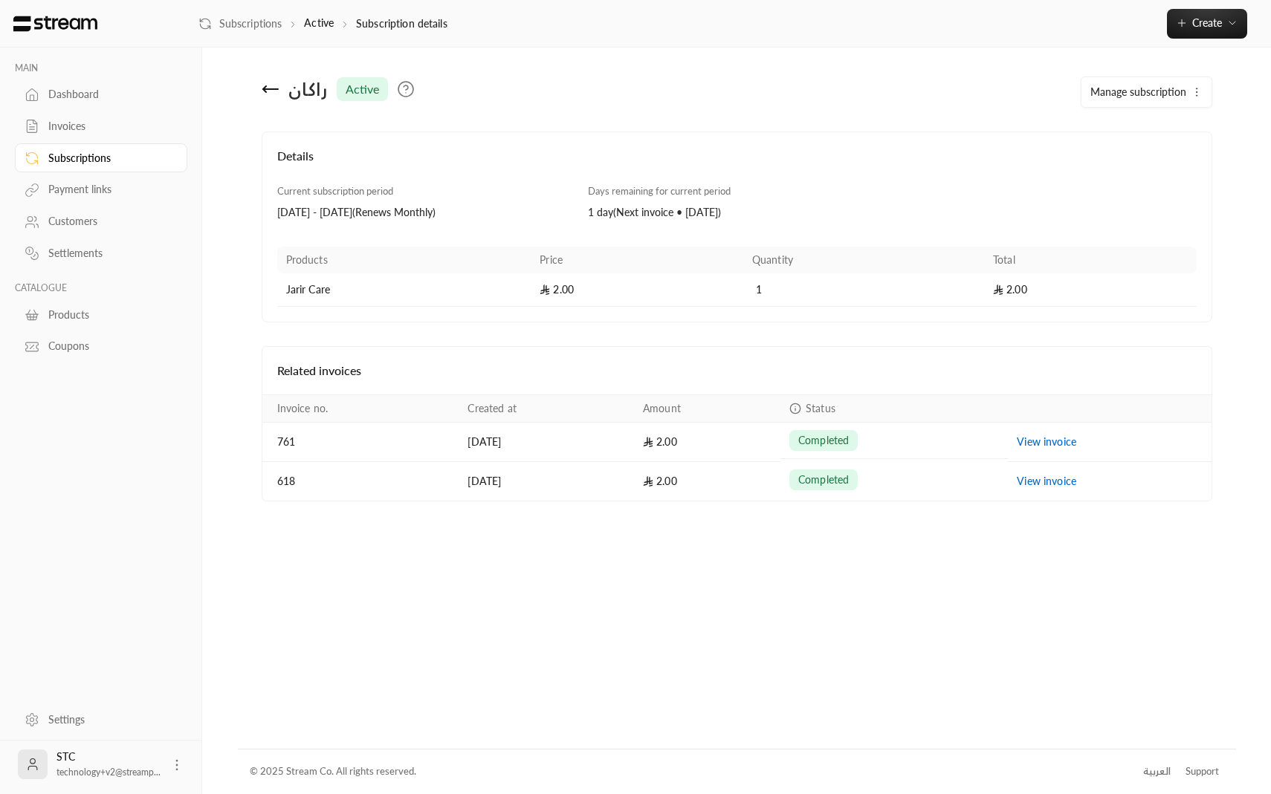
click at [266, 83] on icon at bounding box center [271, 89] width 18 height 18
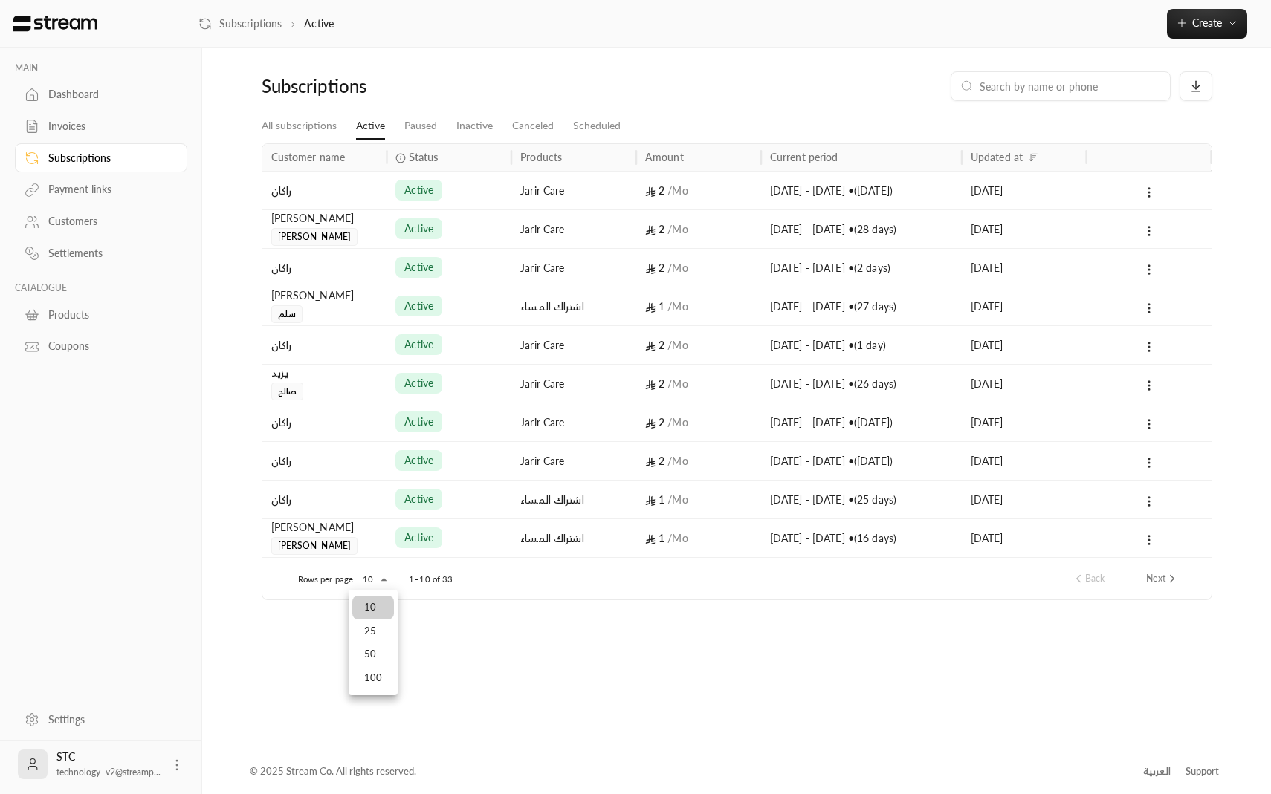
click at [366, 576] on body "MAIN Dashboard Invoices Subscriptions Payment links Customers Settlements CATAL…" at bounding box center [635, 397] width 1271 height 794
click at [369, 627] on li "25" at bounding box center [373, 632] width 42 height 24
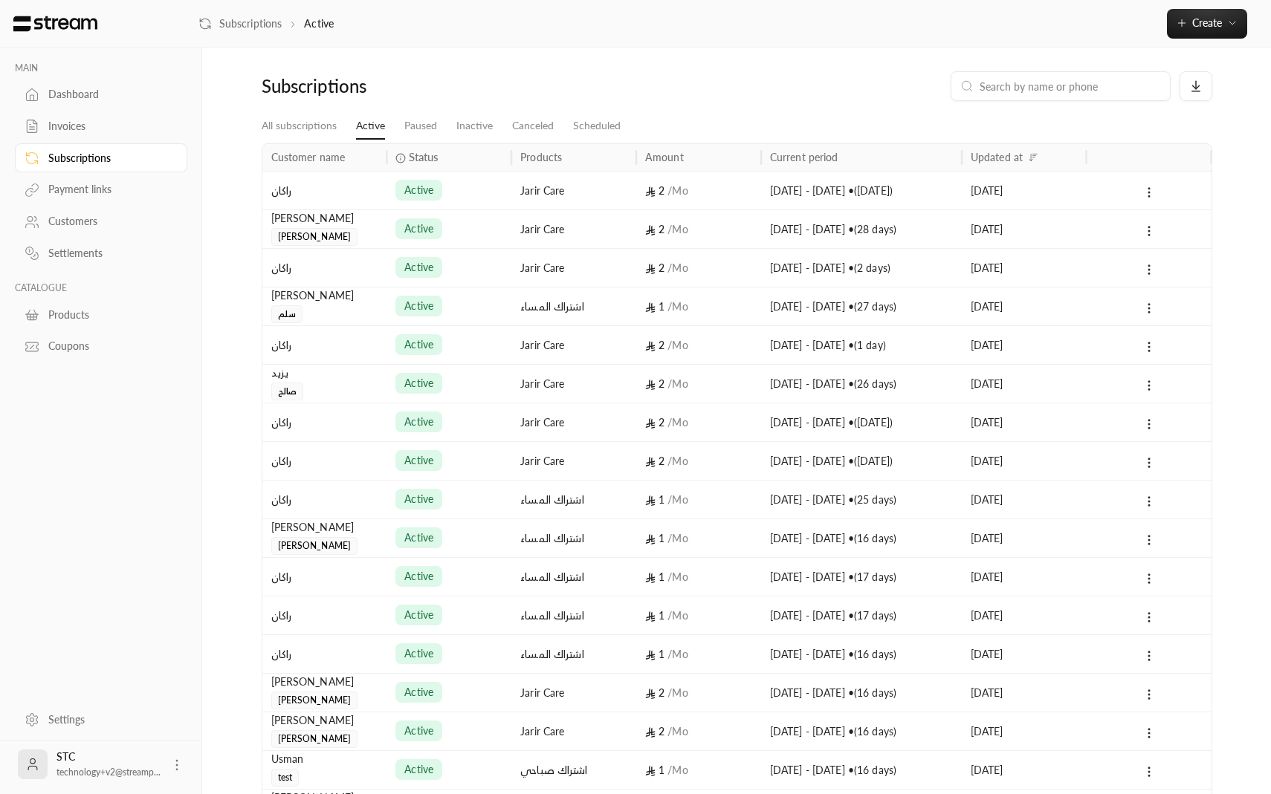
scroll to position [4, 0]
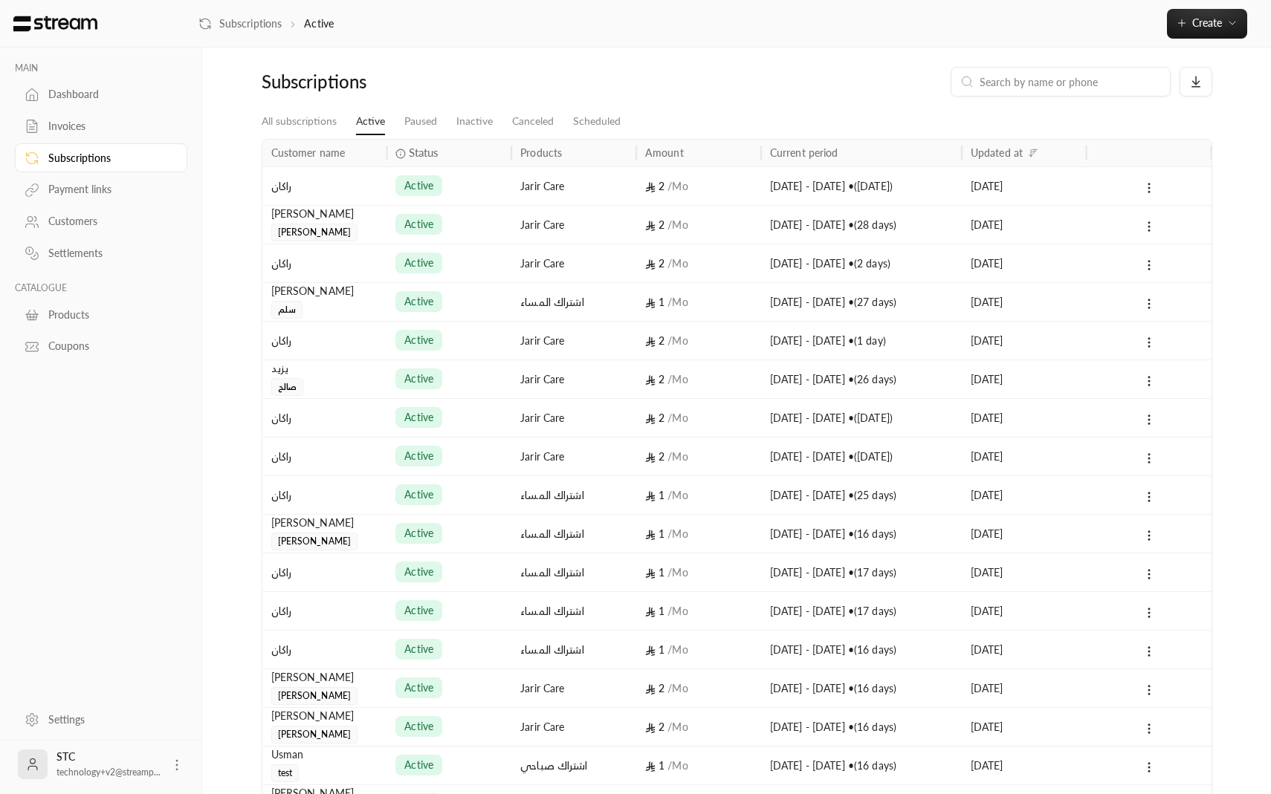
click at [87, 129] on div "Invoices" at bounding box center [108, 126] width 120 height 15
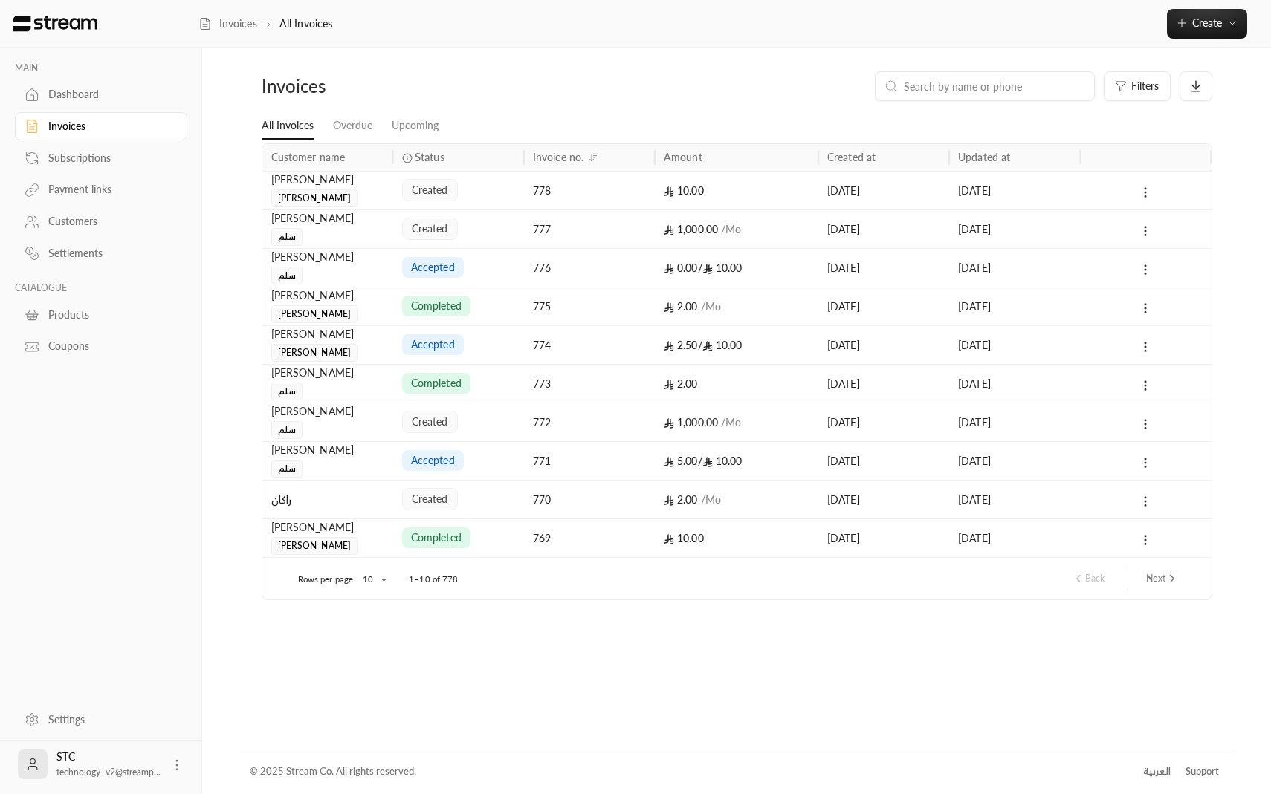
click at [479, 199] on div "created" at bounding box center [458, 191] width 113 height 38
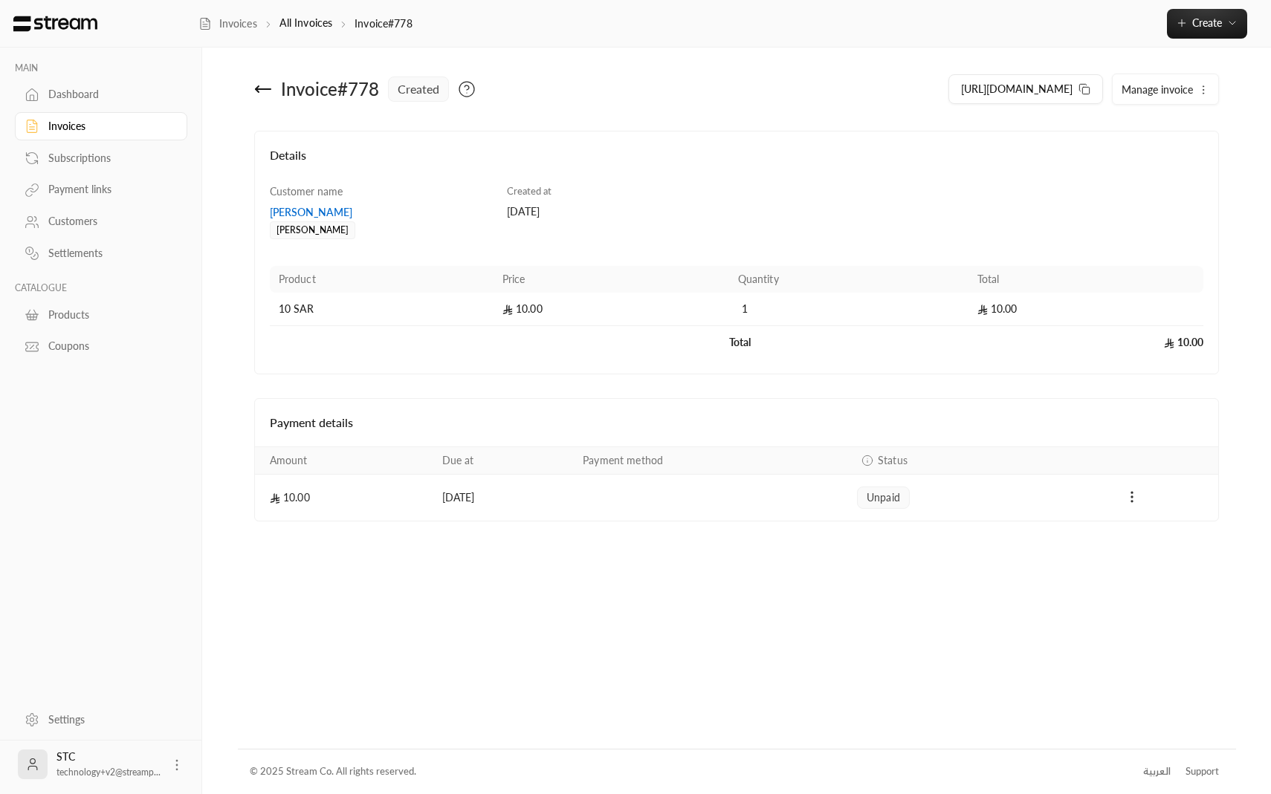
click at [260, 92] on icon at bounding box center [263, 89] width 18 height 18
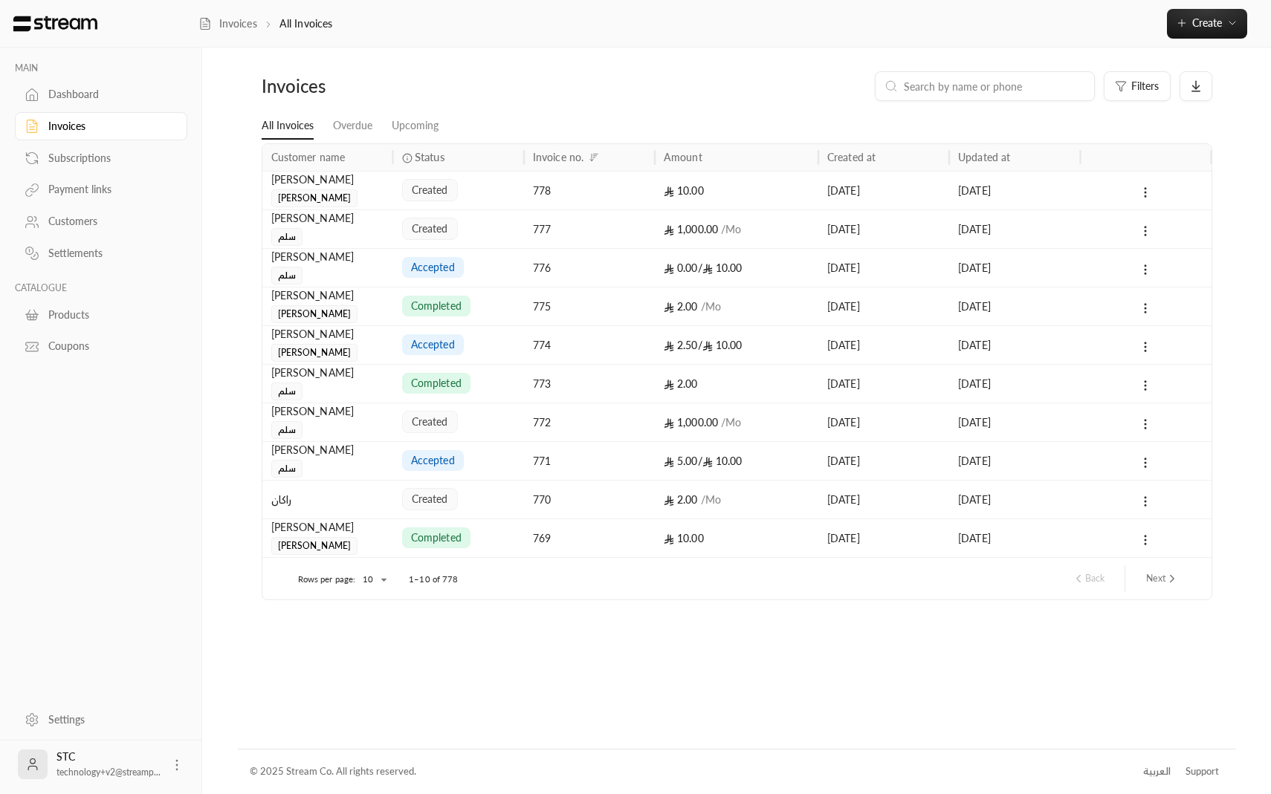
click at [581, 228] on div "777" at bounding box center [589, 229] width 113 height 38
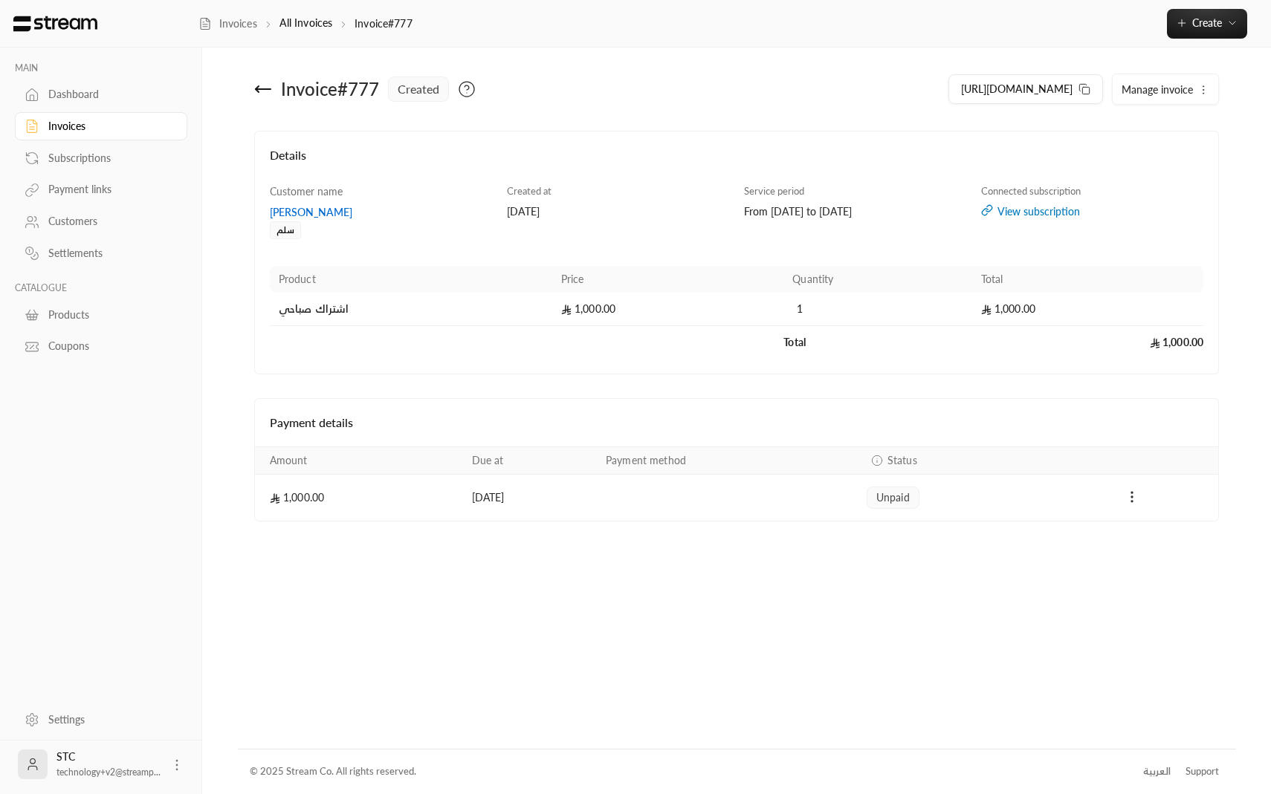
click at [263, 83] on icon at bounding box center [263, 89] width 18 height 18
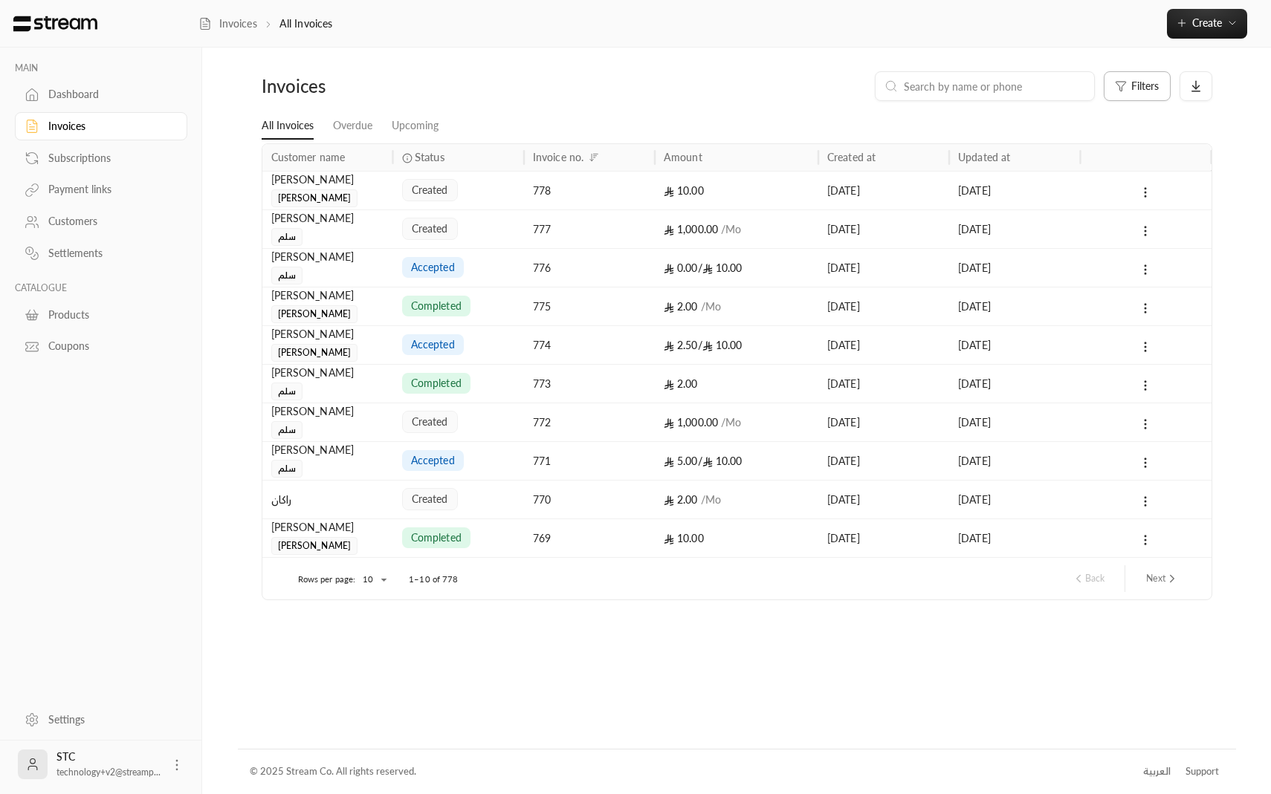
click at [1144, 90] on span "Filters" at bounding box center [1144, 86] width 27 height 10
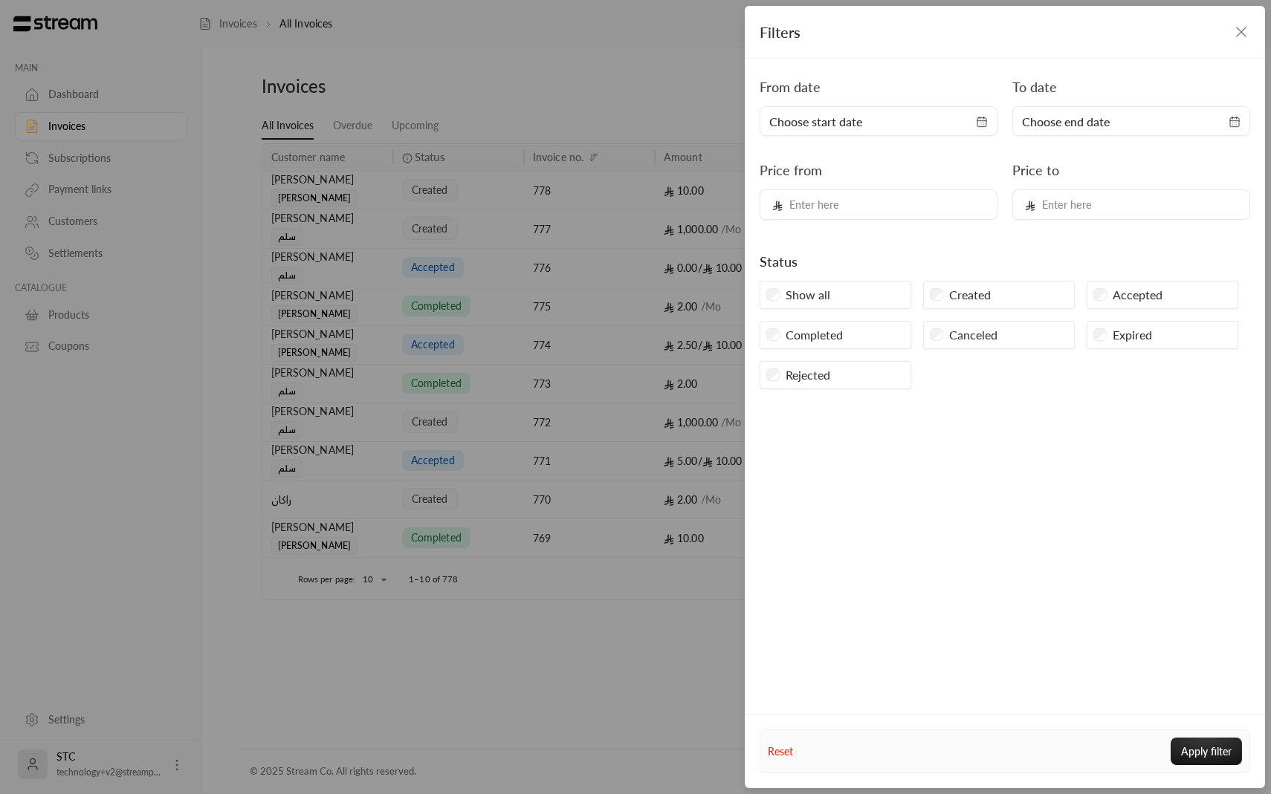
click at [952, 304] on div "Created" at bounding box center [999, 295] width 152 height 28
click at [944, 299] on div "Created" at bounding box center [999, 295] width 152 height 28
click at [1189, 753] on button "Apply filter" at bounding box center [1205, 751] width 71 height 27
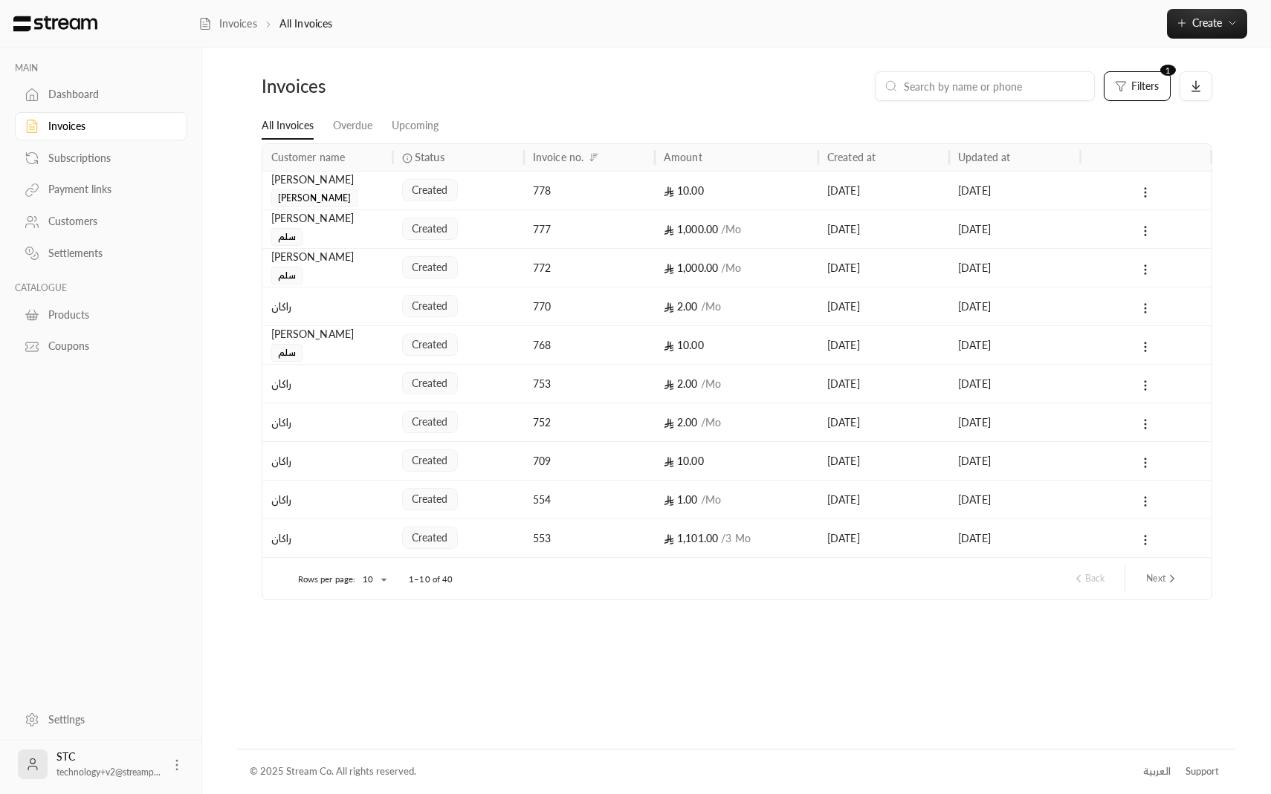
click at [650, 304] on div "770" at bounding box center [589, 306] width 131 height 39
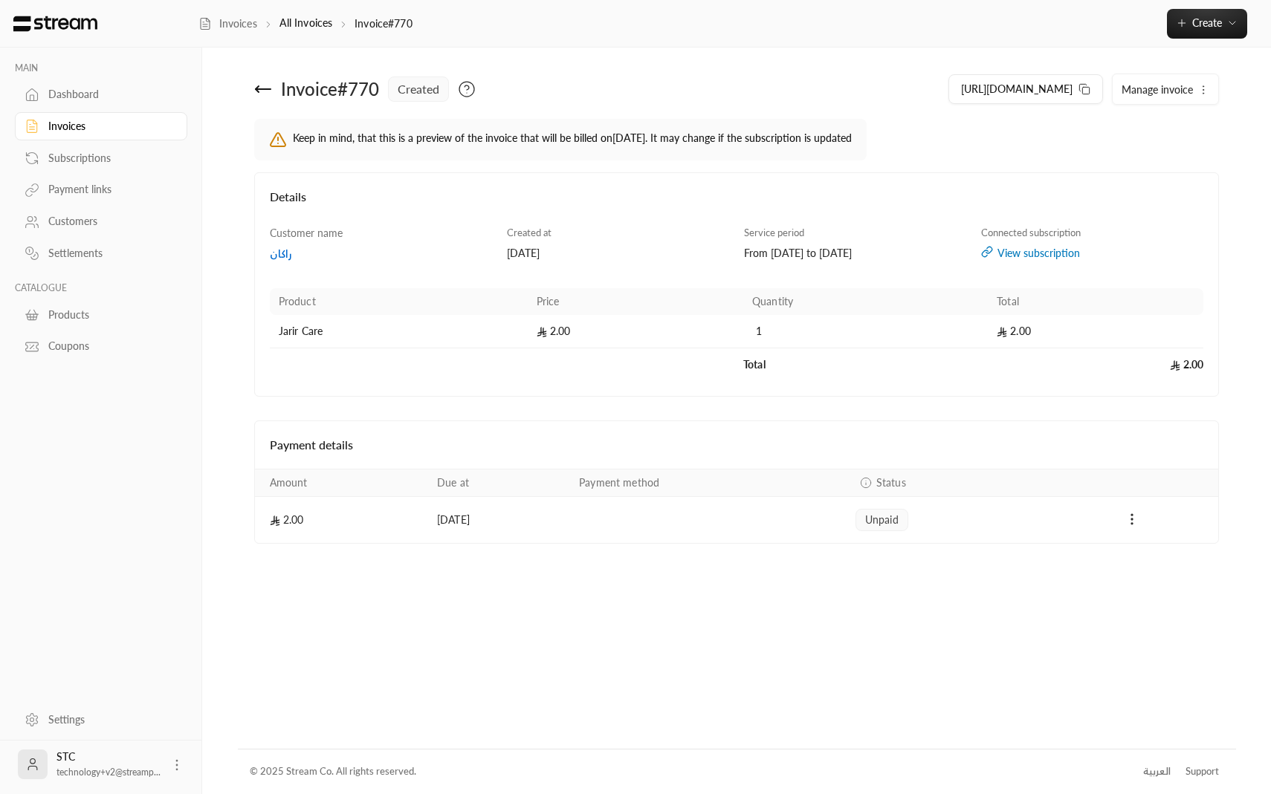
click at [1160, 97] on button "Manage invoice" at bounding box center [1165, 89] width 106 height 30
click at [1150, 154] on span "Cancel" at bounding box center [1143, 159] width 28 height 12
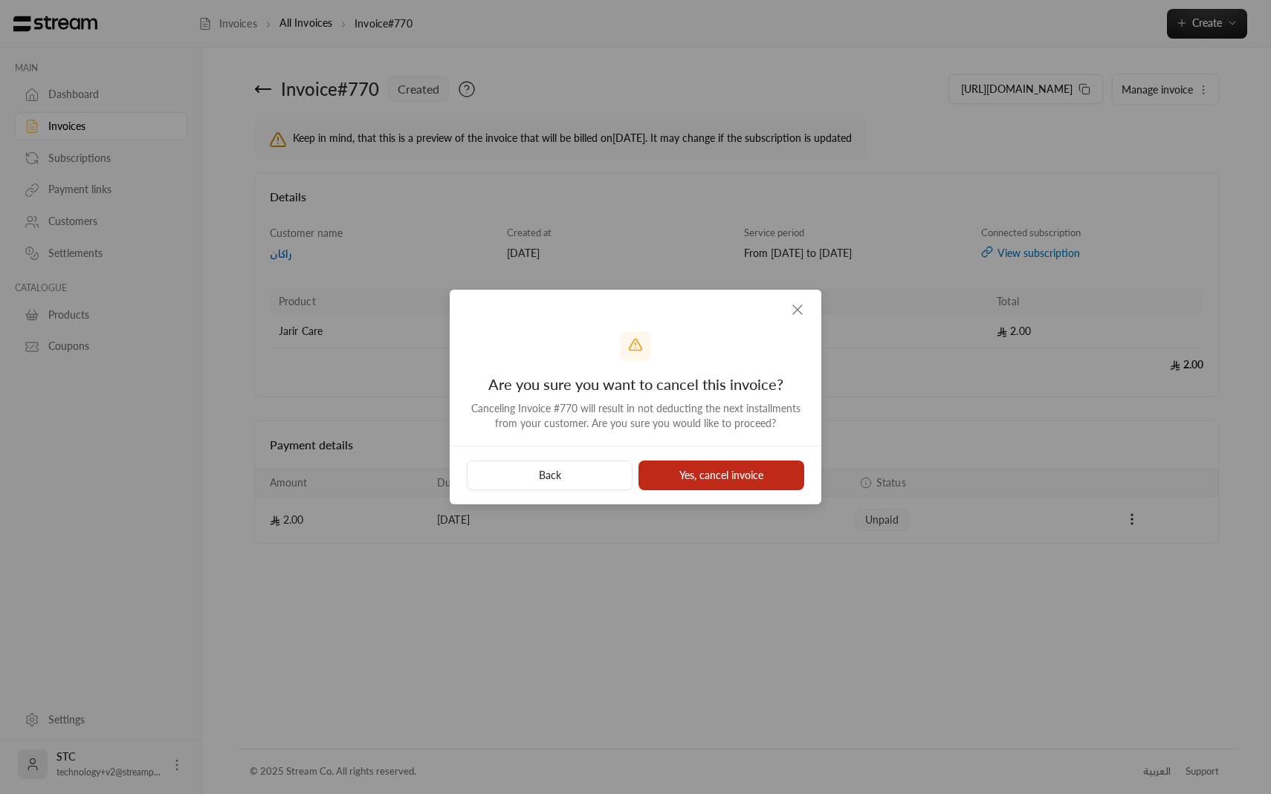
click at [706, 472] on button "Yes, cancel invoice" at bounding box center [721, 476] width 166 height 30
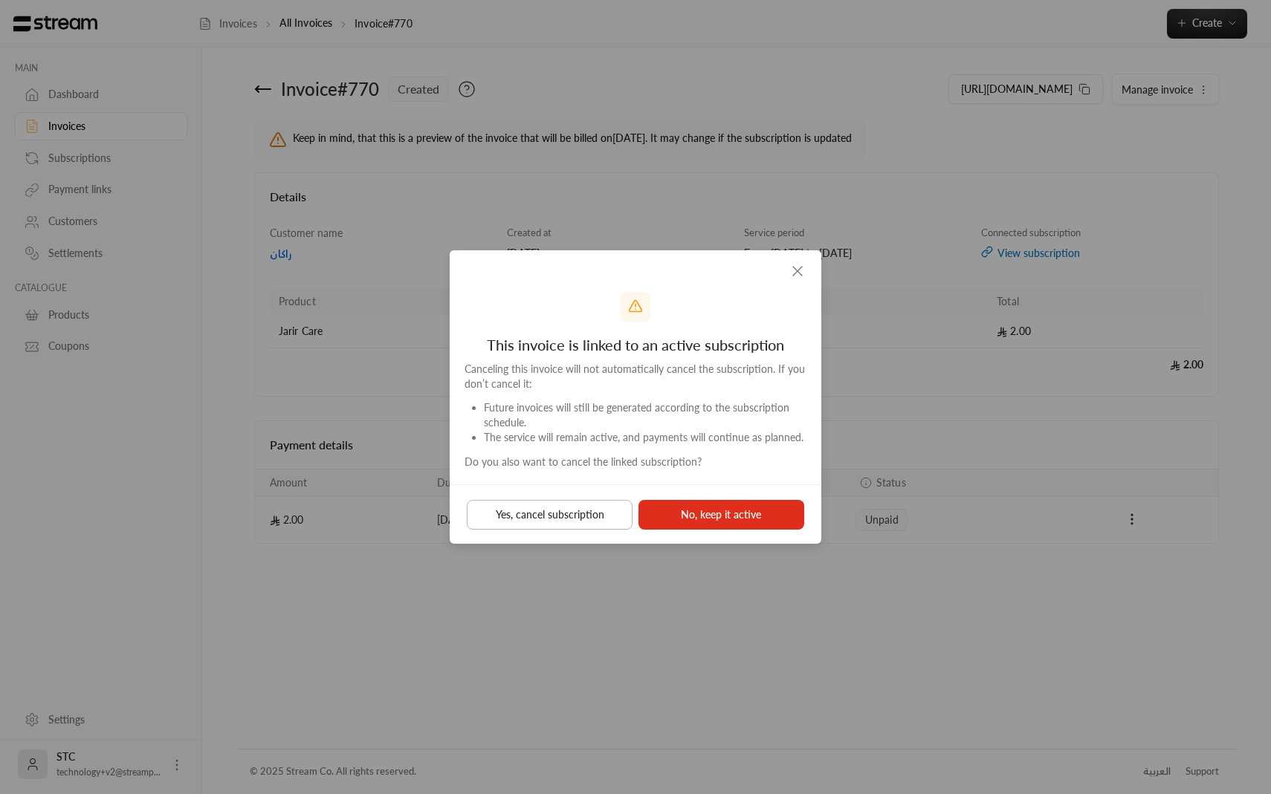
click at [546, 522] on button "Yes, cancel subscription" at bounding box center [550, 515] width 166 height 30
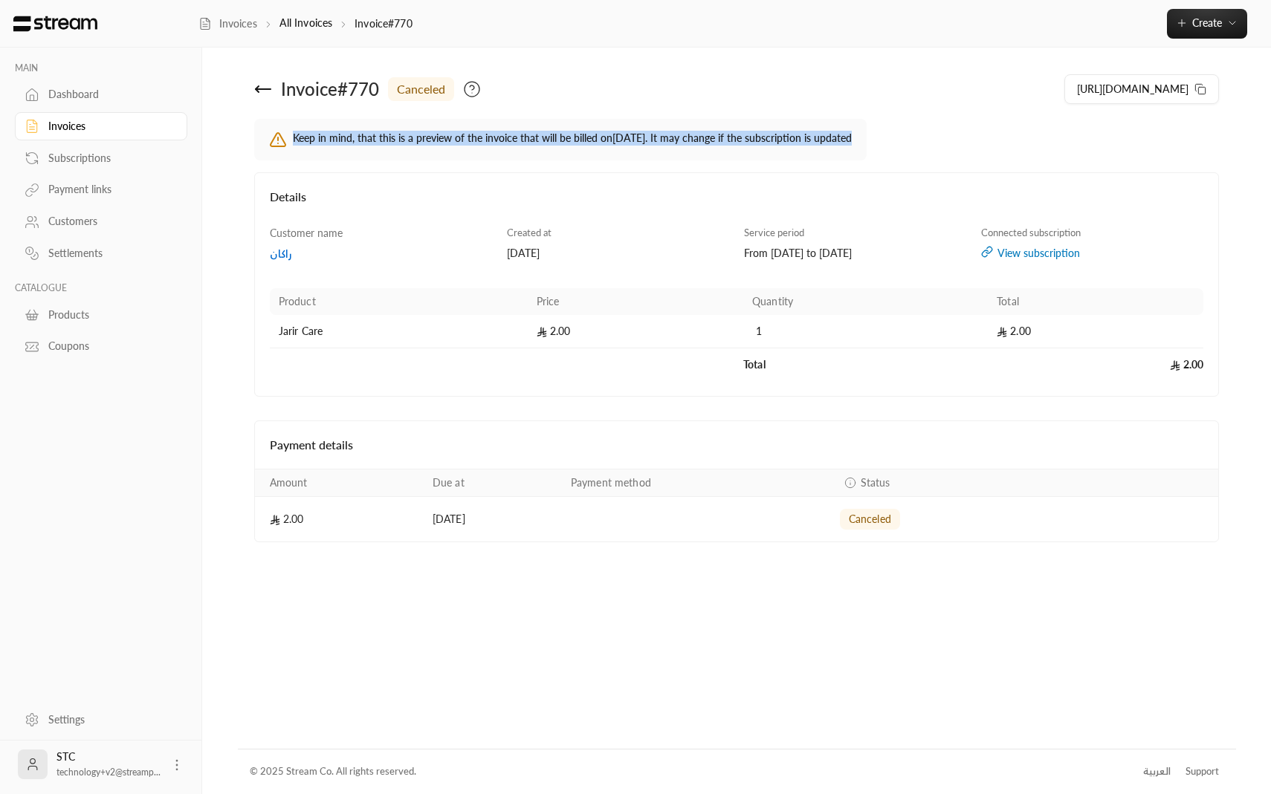
drag, startPoint x: 268, startPoint y: 137, endPoint x: 836, endPoint y: 165, distance: 568.4
click at [836, 165] on div "Keep in mind, that this is a preview of the invoice that will be billed on 13 S…" at bounding box center [736, 146] width 965 height 54
click at [113, 108] on link "Dashboard" at bounding box center [101, 94] width 172 height 29
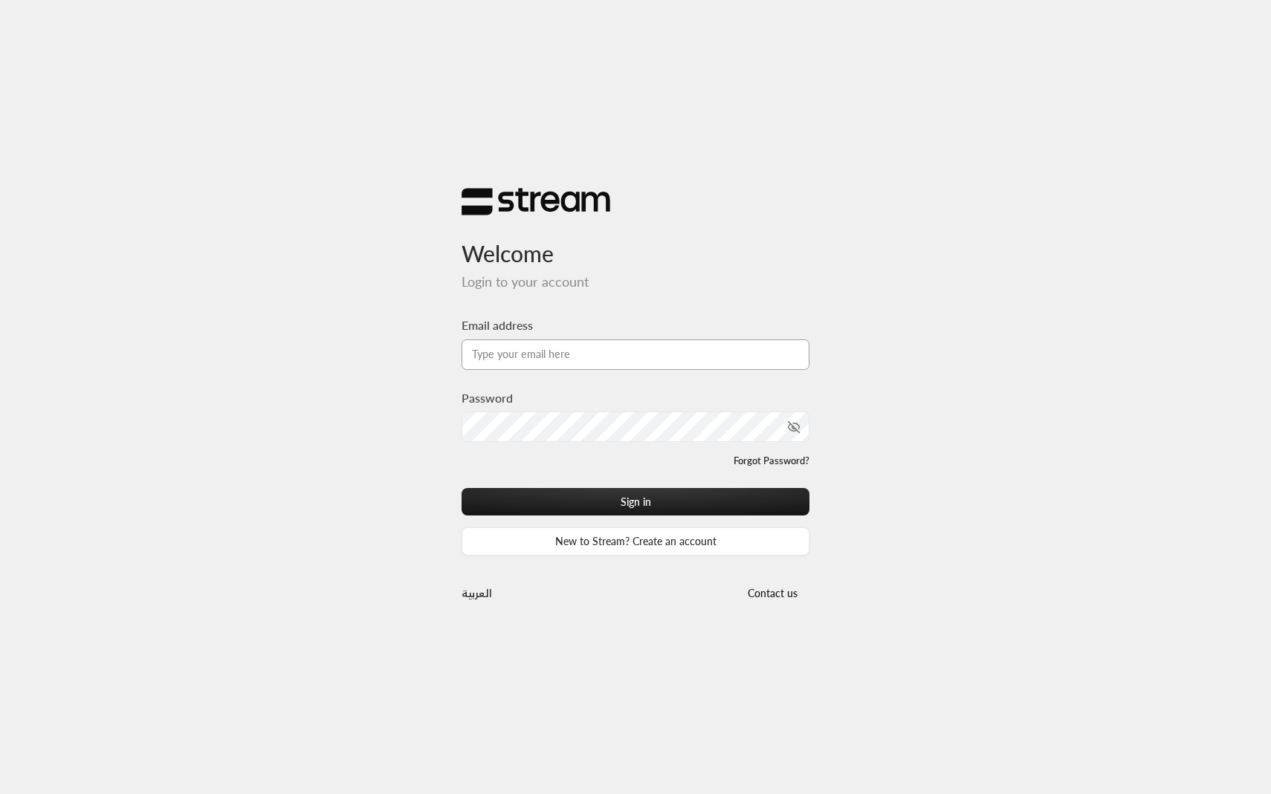
type input "[EMAIL_ADDRESS][DOMAIN_NAME]"
click at [571, 489] on button "Sign in" at bounding box center [635, 501] width 348 height 27
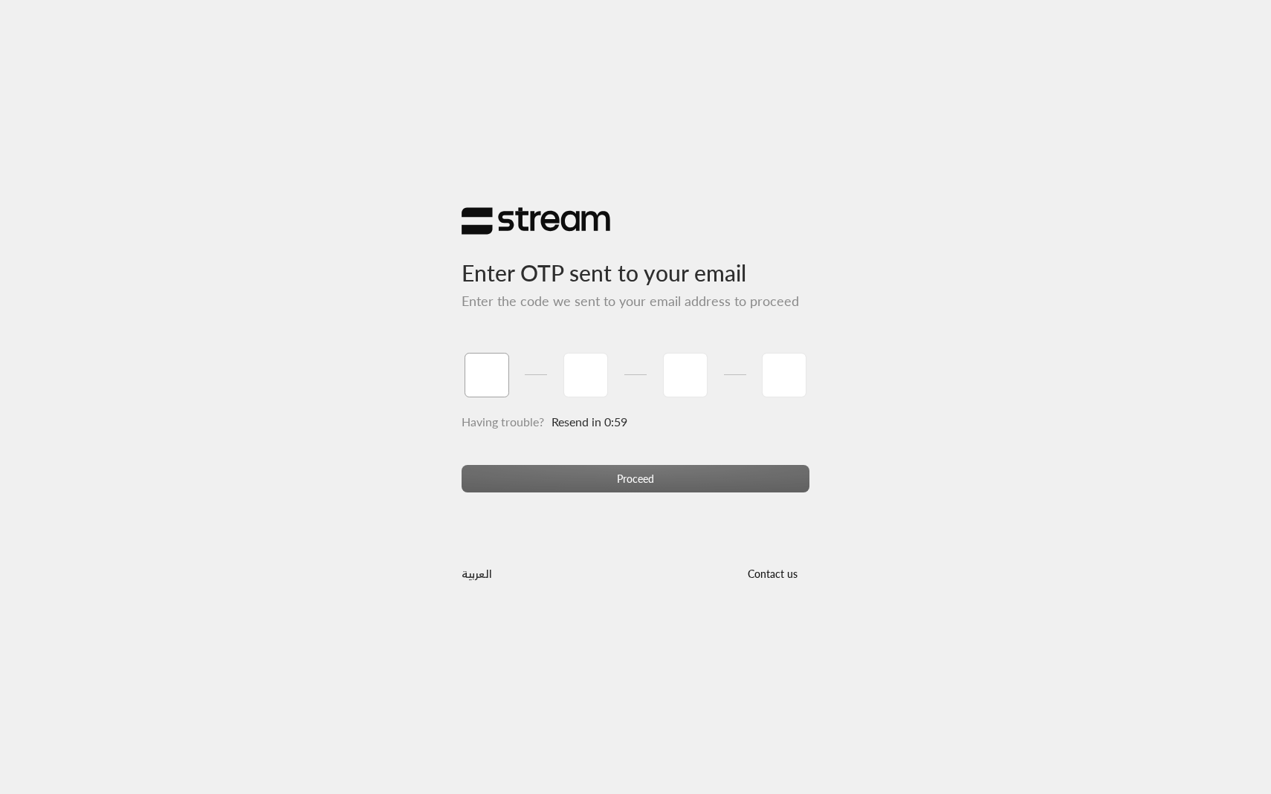
type input "1"
type input "2"
type input "3"
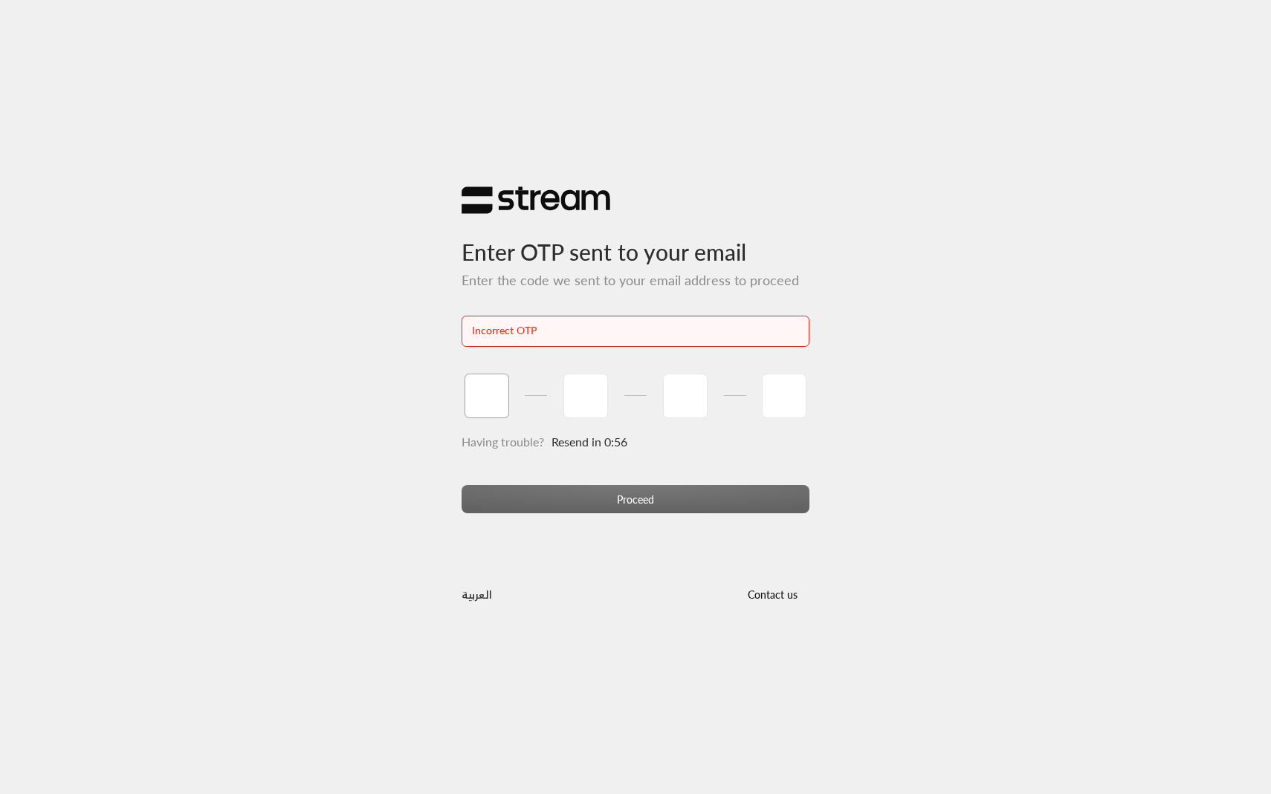
type input "1"
type input "2"
type input "3"
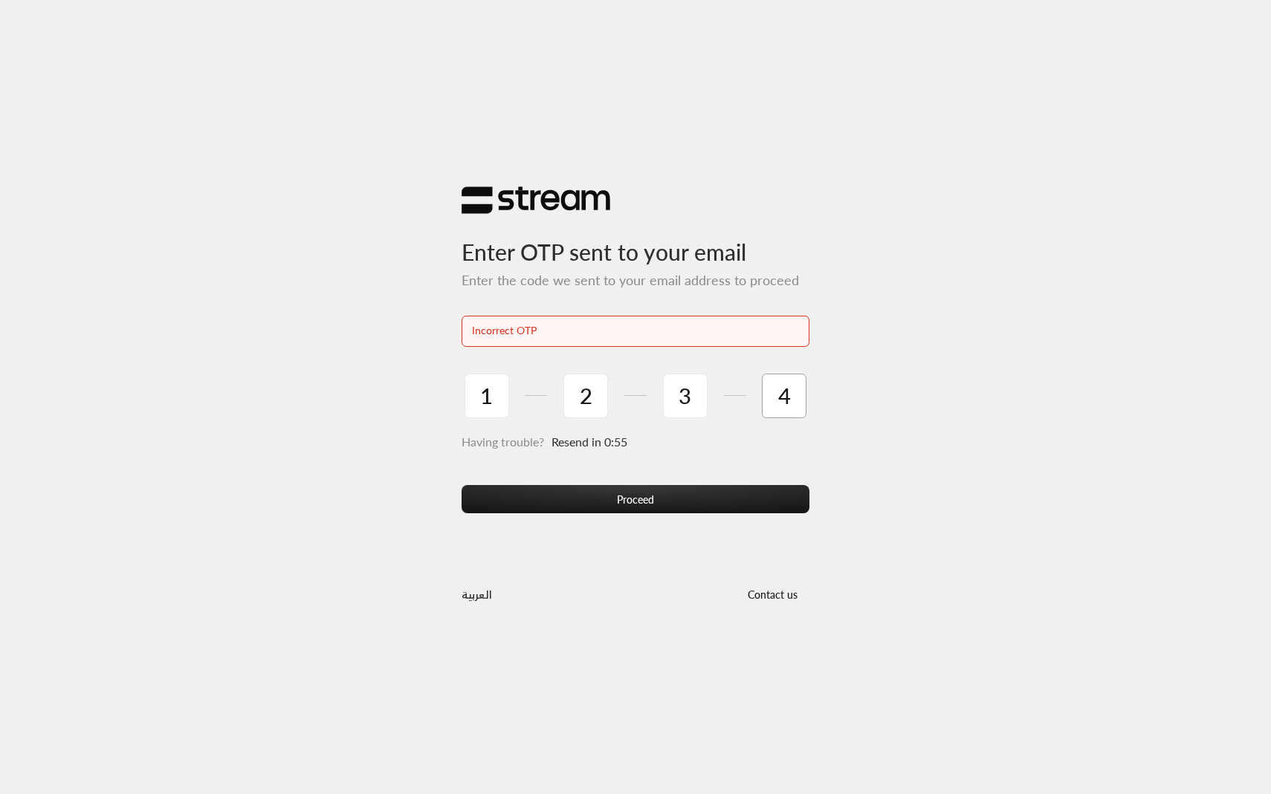
type input "4"
click at [461, 485] on button "Proceed" at bounding box center [635, 498] width 348 height 27
